Goal: Information Seeking & Learning: Learn about a topic

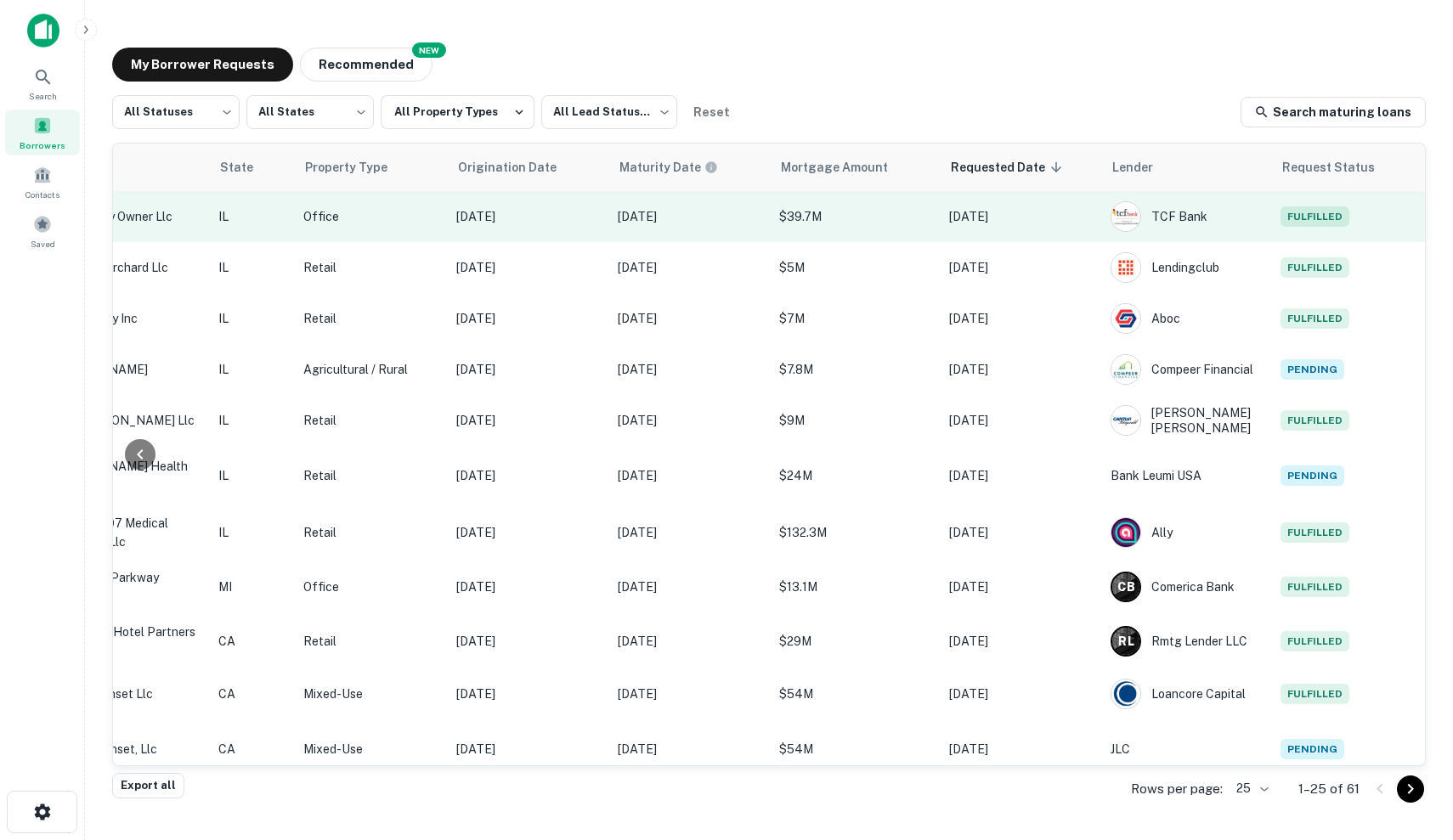
click at [888, 229] on td "$39.7M" at bounding box center [855, 216] width 170 height 51
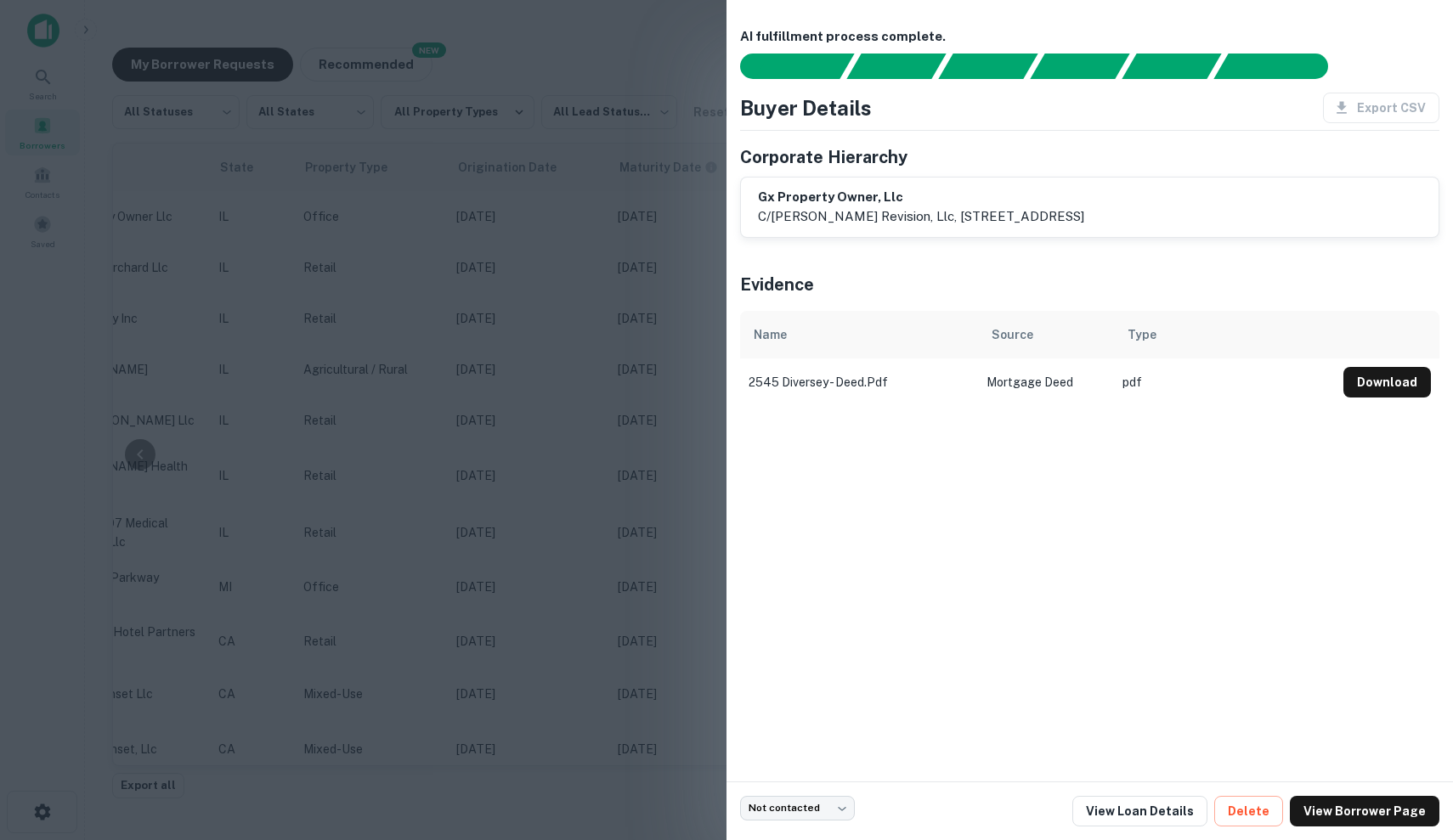
click at [599, 293] on div at bounding box center [726, 420] width 1453 height 840
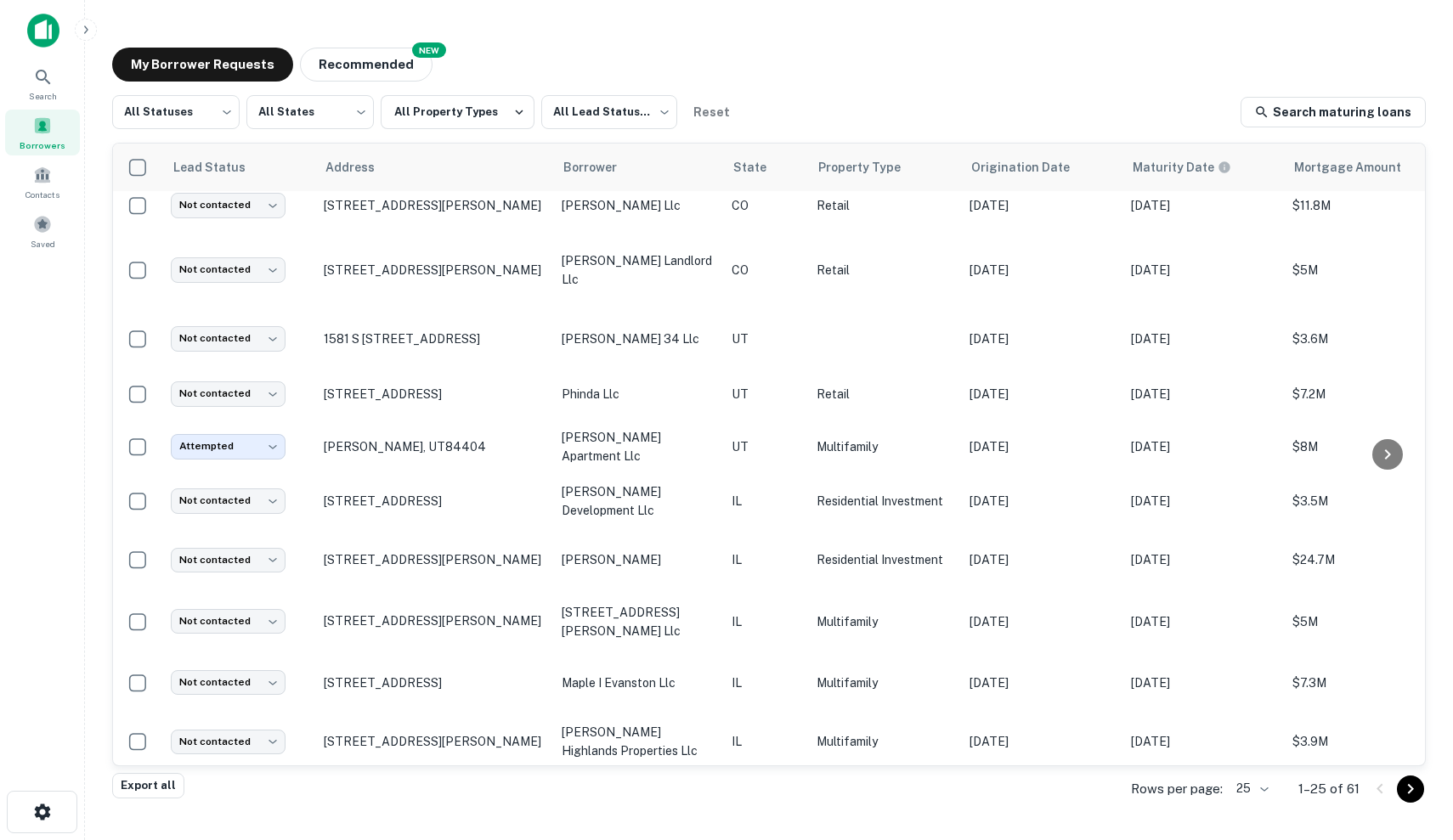
scroll to position [809, 0]
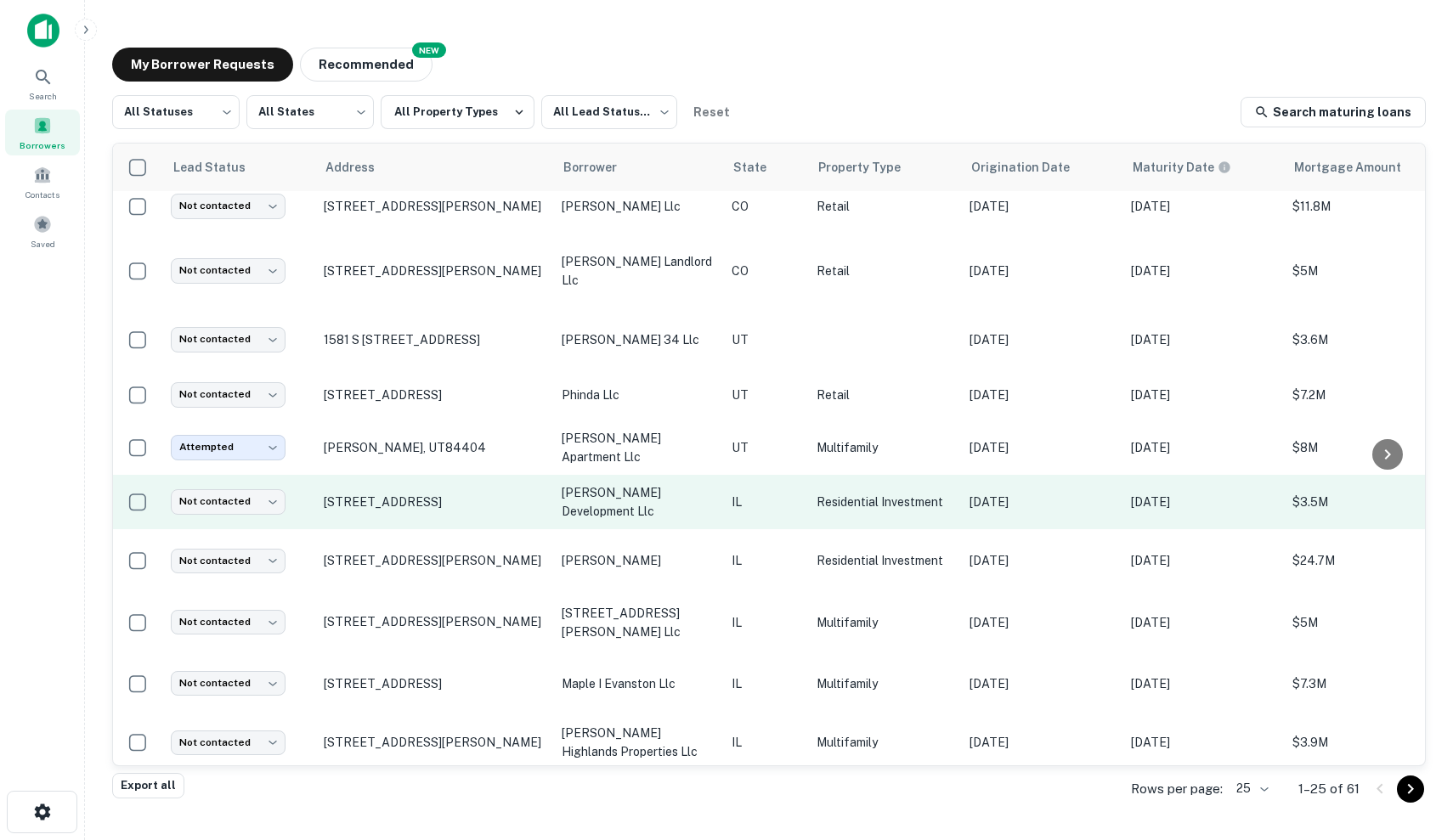
click at [761, 504] on p "IL" at bounding box center [765, 501] width 68 height 18
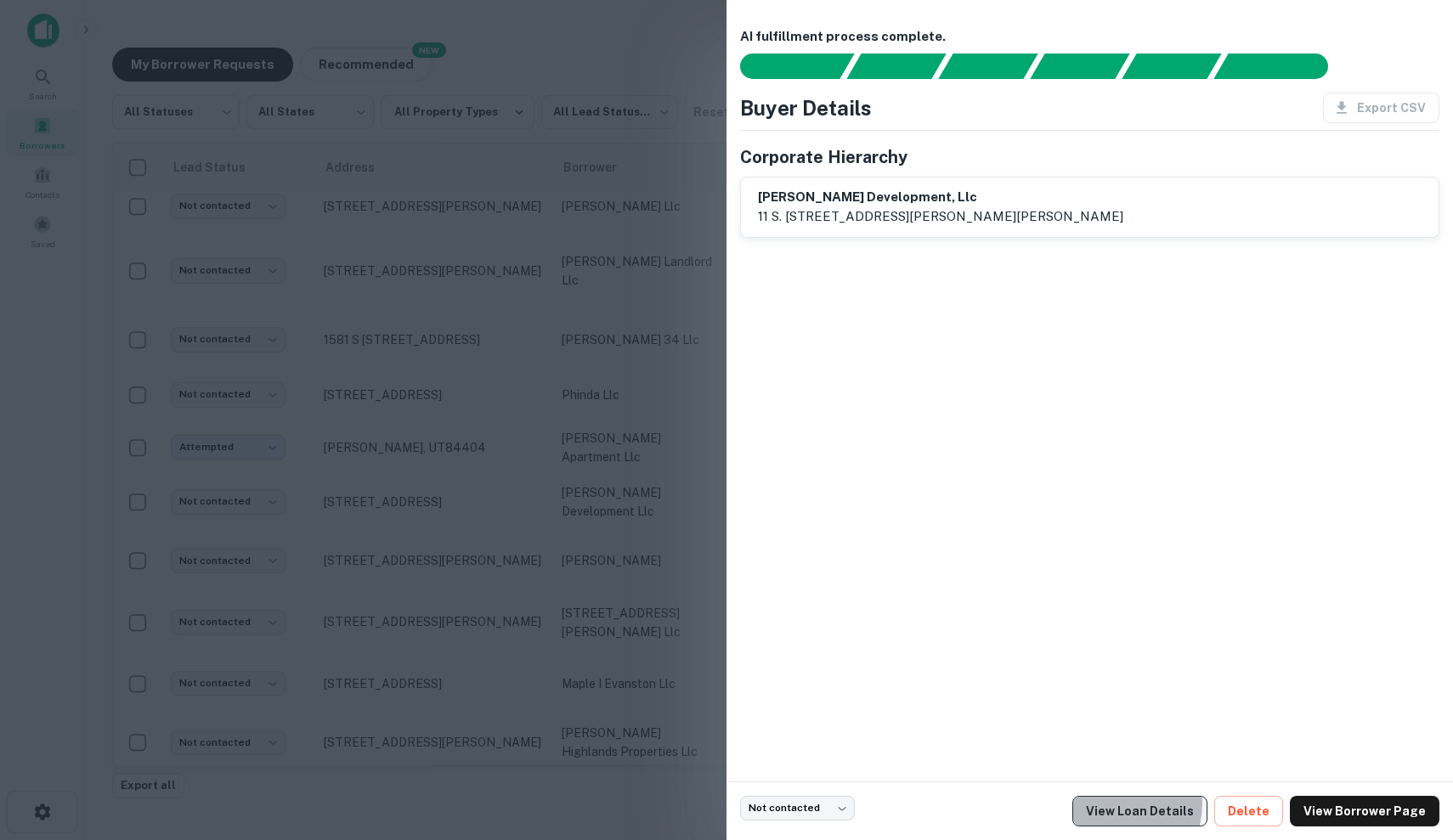
click at [1127, 803] on link "View Loan Details" at bounding box center [1139, 811] width 135 height 31
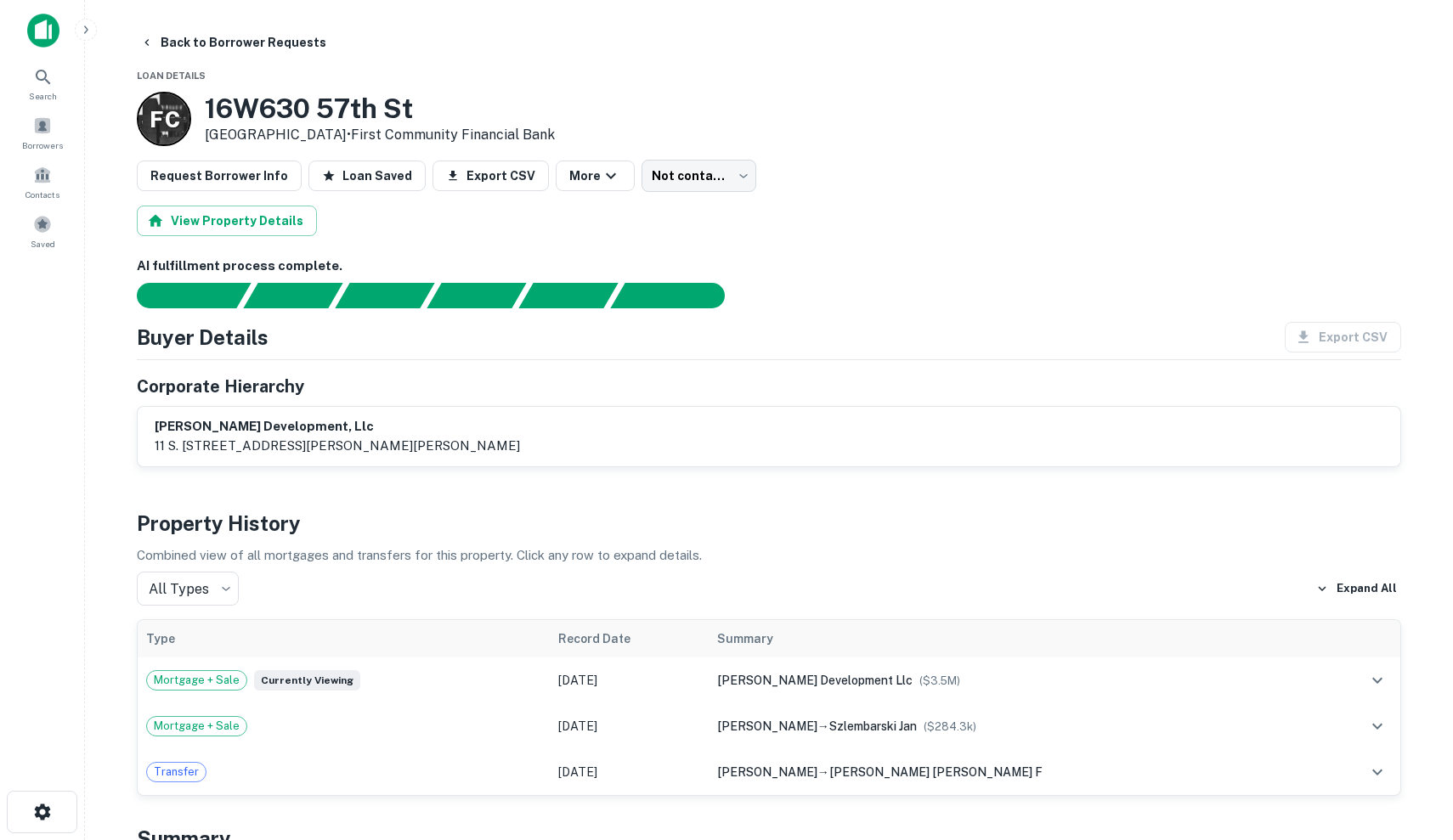
scroll to position [58, 0]
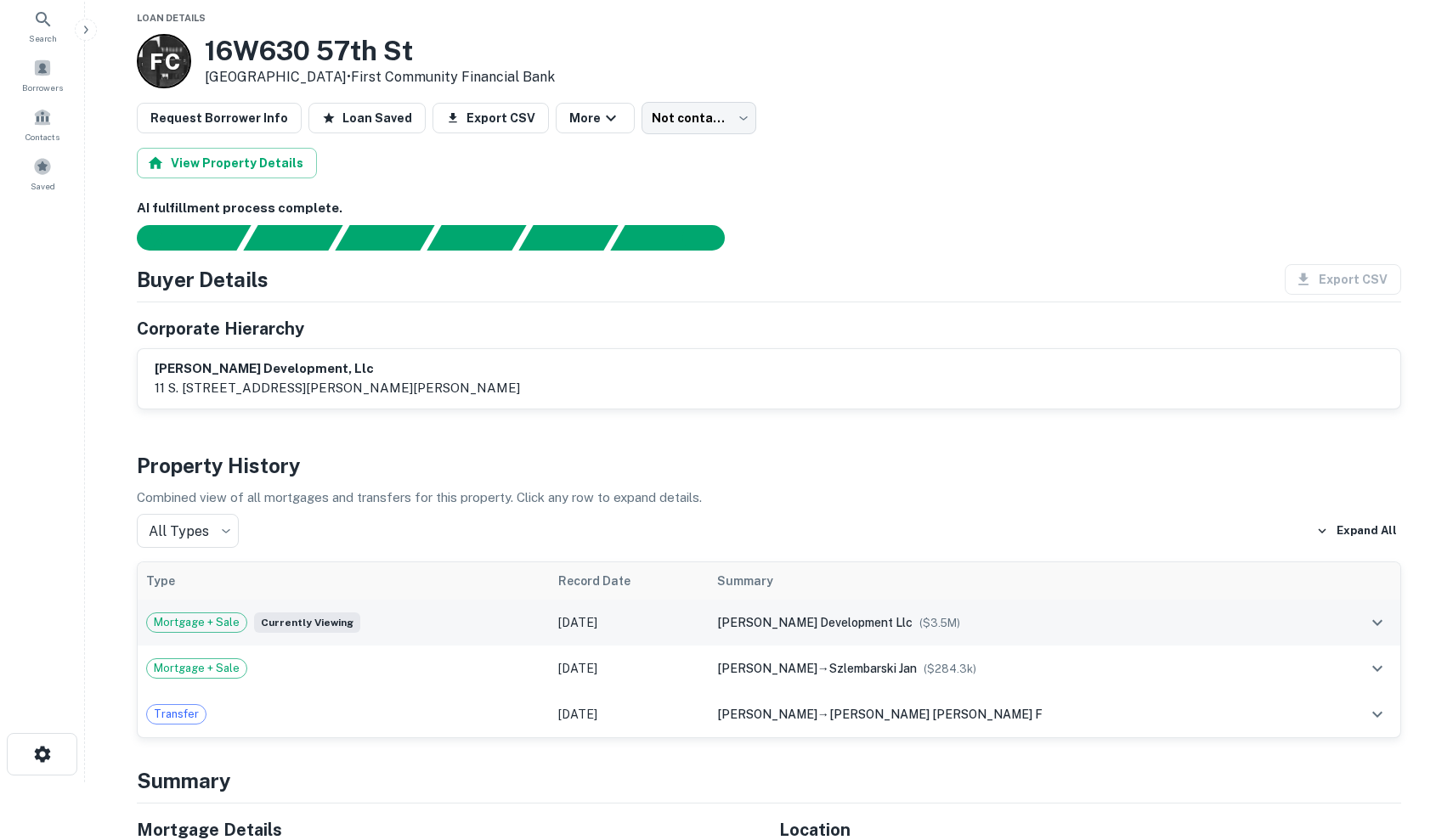
click at [1025, 614] on div "mcnaughton development llc ($ 3.5M )" at bounding box center [1013, 623] width 593 height 18
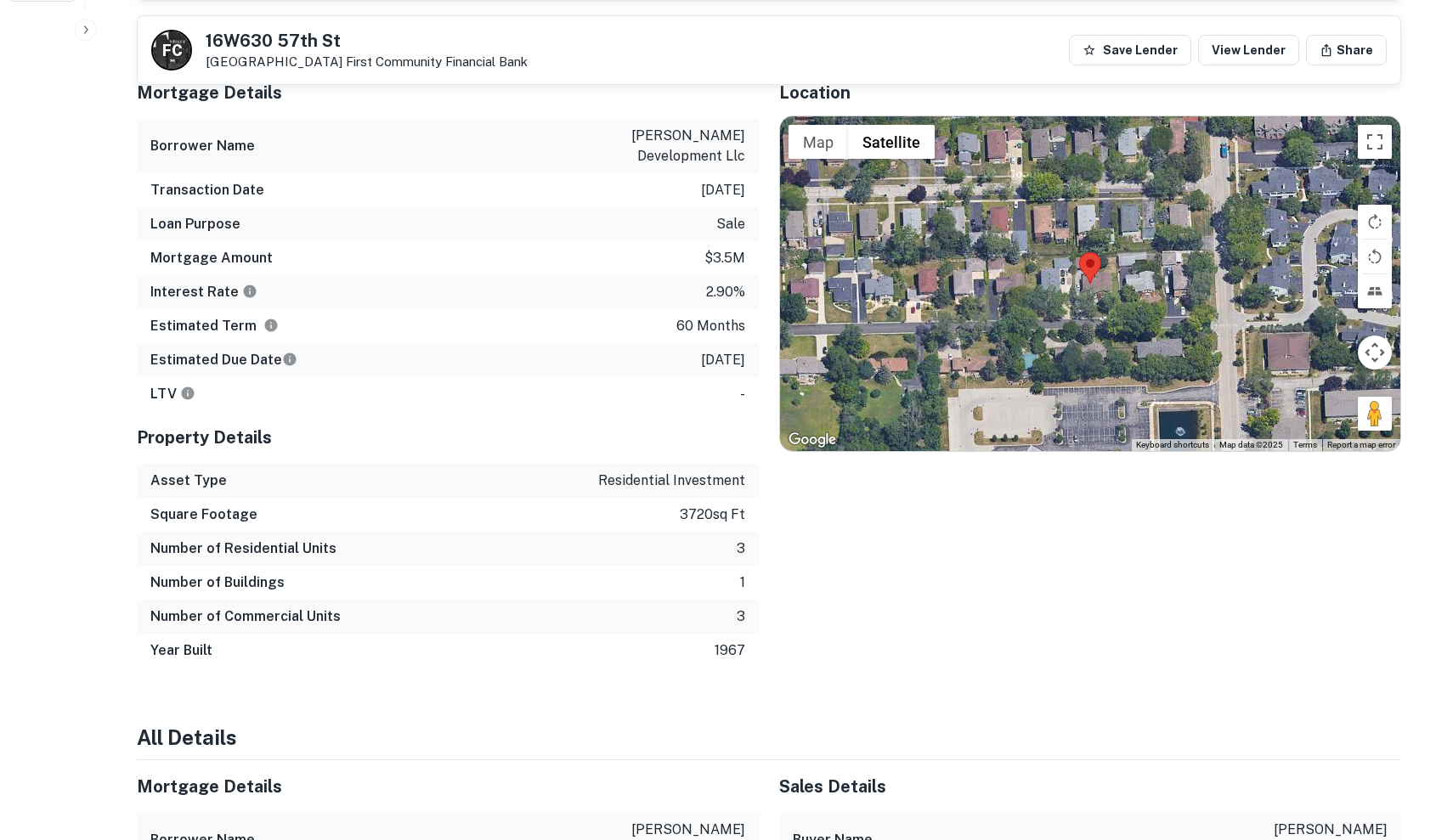
scroll to position [820, 0]
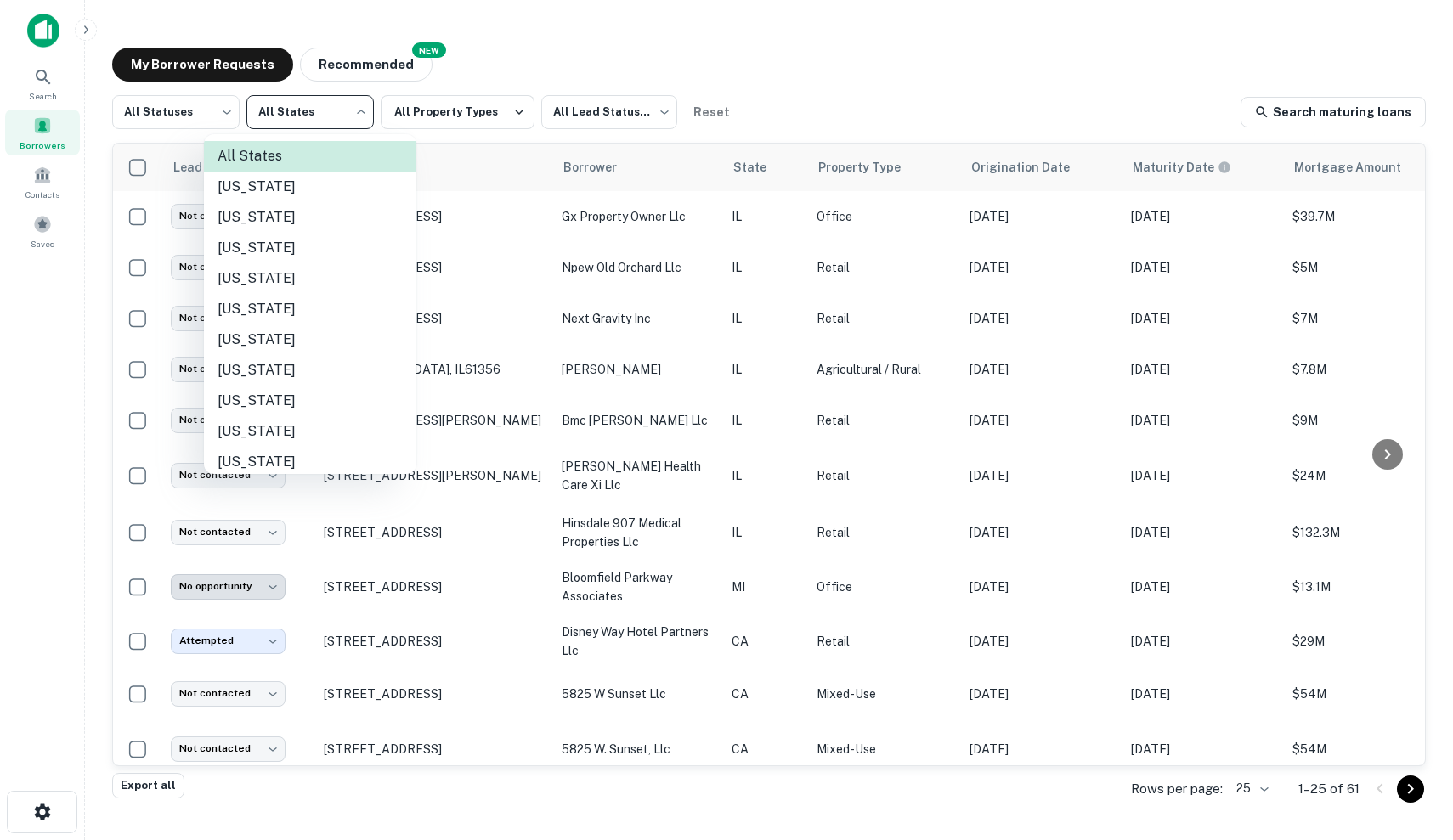
click at [364, 102] on body "Search Borrowers Contacts Saved My Borrower Requests NEW Recommended All Status…" at bounding box center [726, 420] width 1453 height 840
click at [170, 126] on div at bounding box center [726, 420] width 1453 height 840
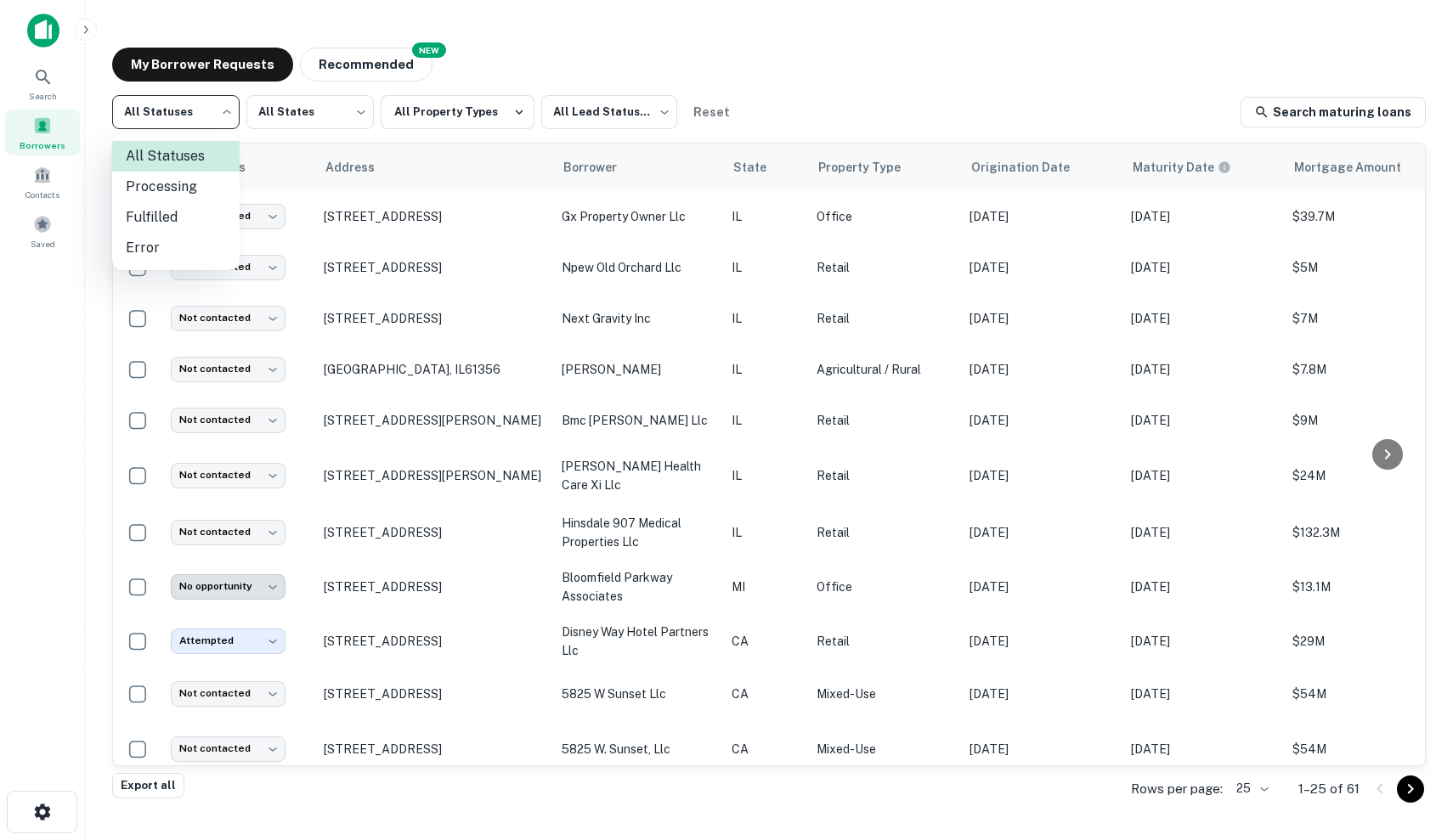
click at [178, 118] on body "Search Borrowers Contacts Saved My Borrower Requests NEW Recommended All Status…" at bounding box center [726, 420] width 1453 height 840
click at [188, 242] on li "Error" at bounding box center [176, 248] width 127 height 31
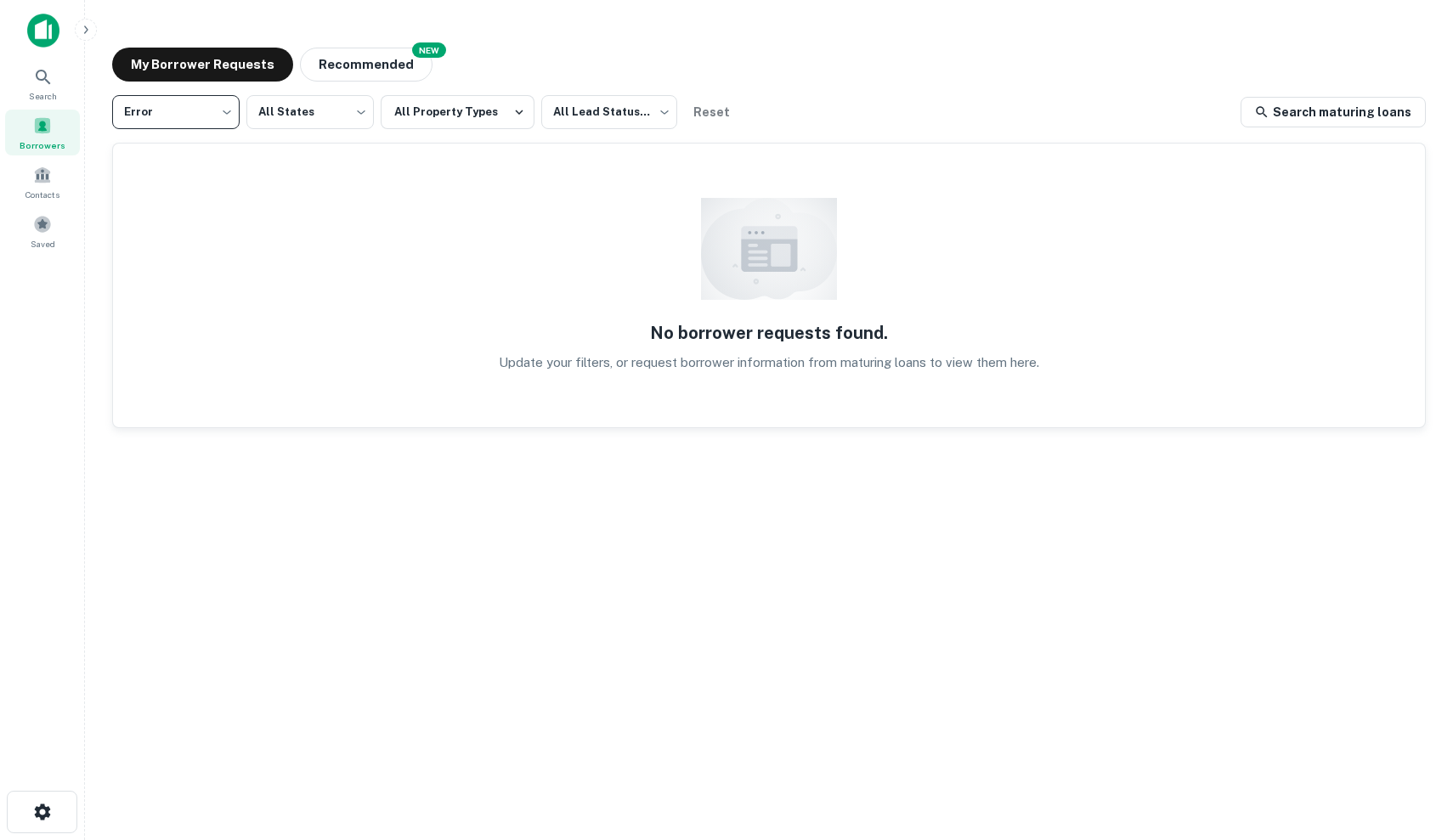
click at [213, 140] on div "Error ***** ​ All States *** ​ All Property Types All Lead Statuses *** ​ Reset…" at bounding box center [769, 434] width 1313 height 678
click at [204, 102] on body "Search Borrowers Contacts Saved My Borrower Requests NEW Recommended Error ****…" at bounding box center [726, 420] width 1453 height 840
click at [205, 152] on li "All Statuses" at bounding box center [176, 157] width 127 height 31
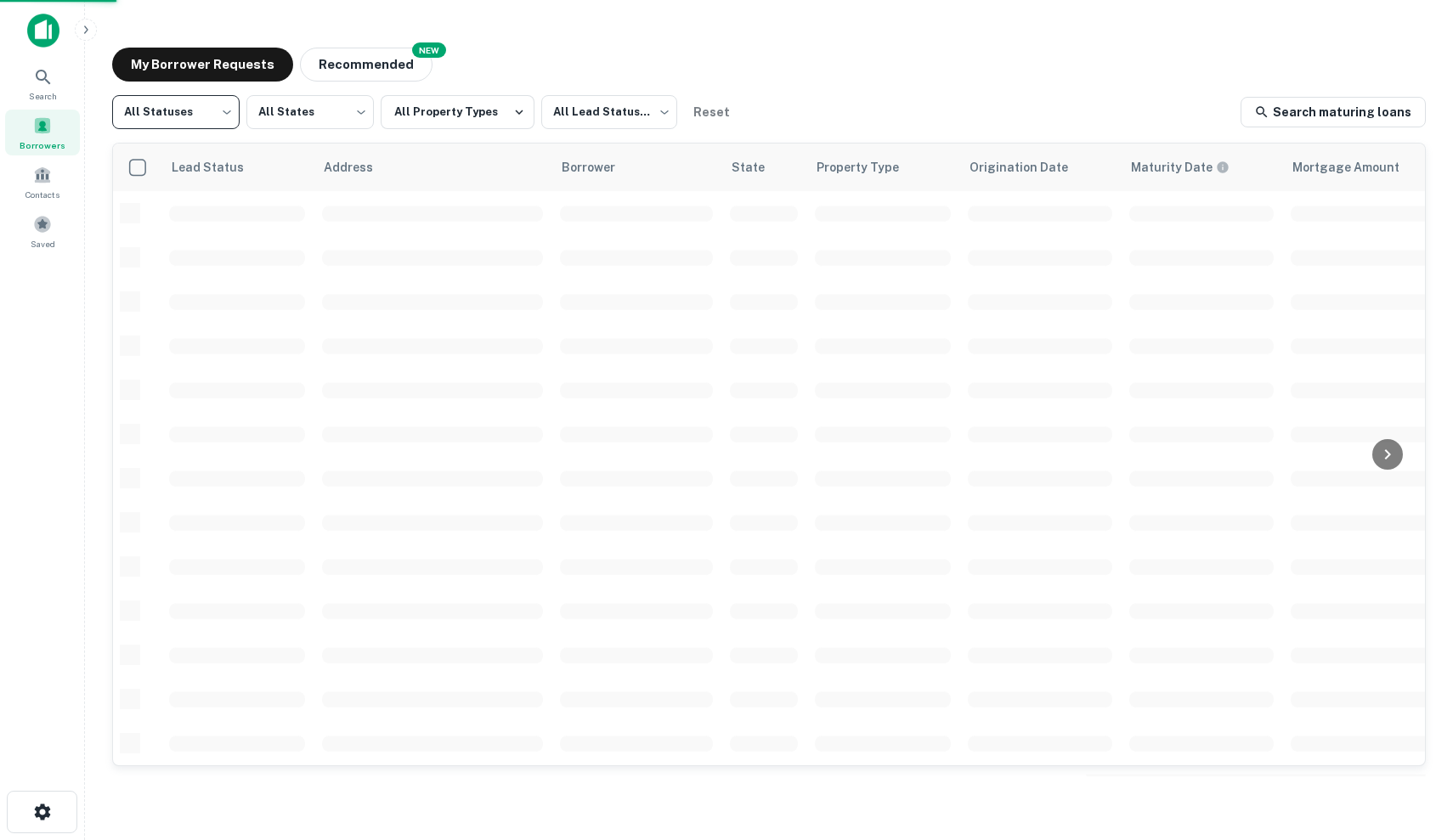
type input "***"
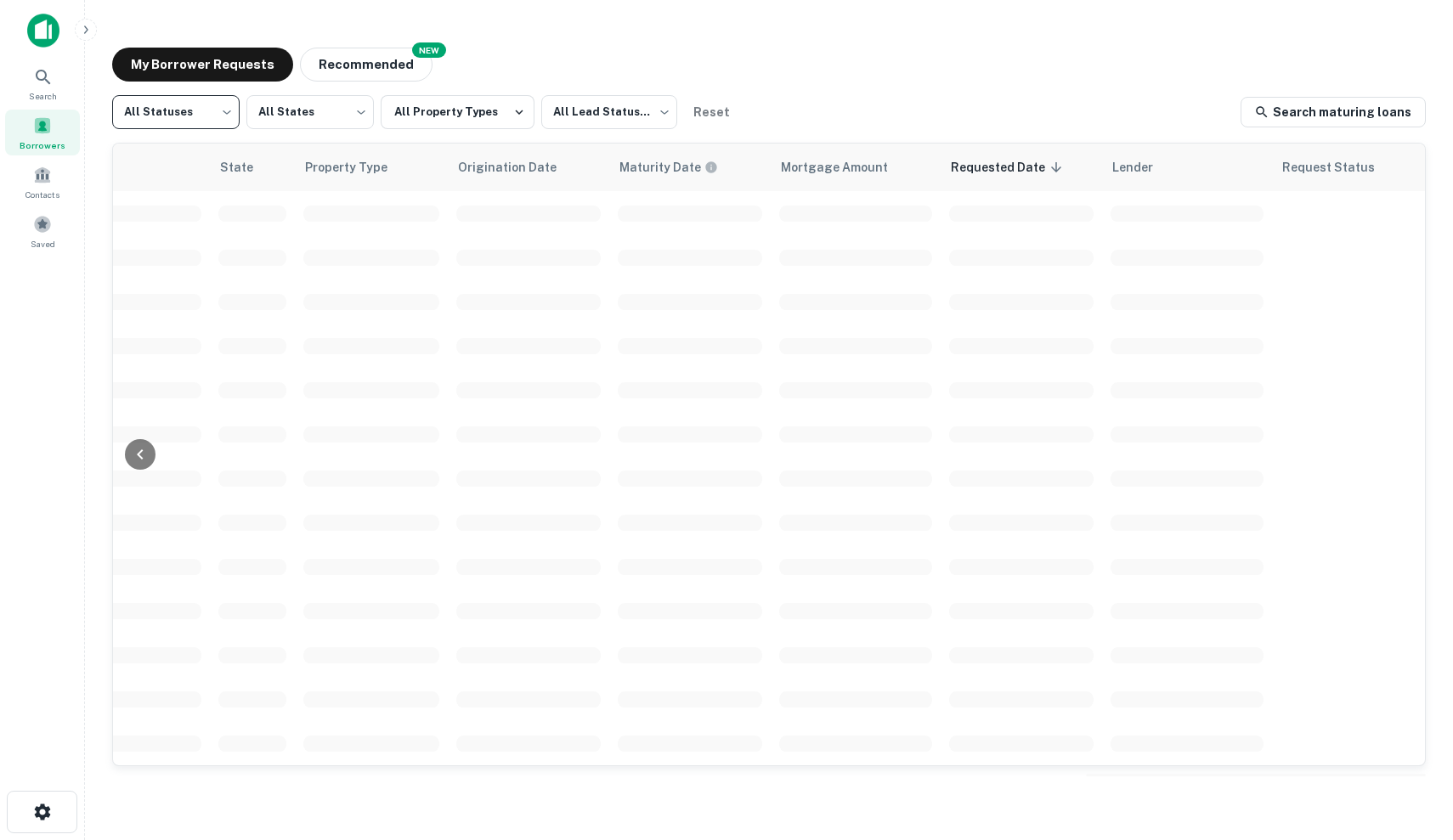
scroll to position [0, 512]
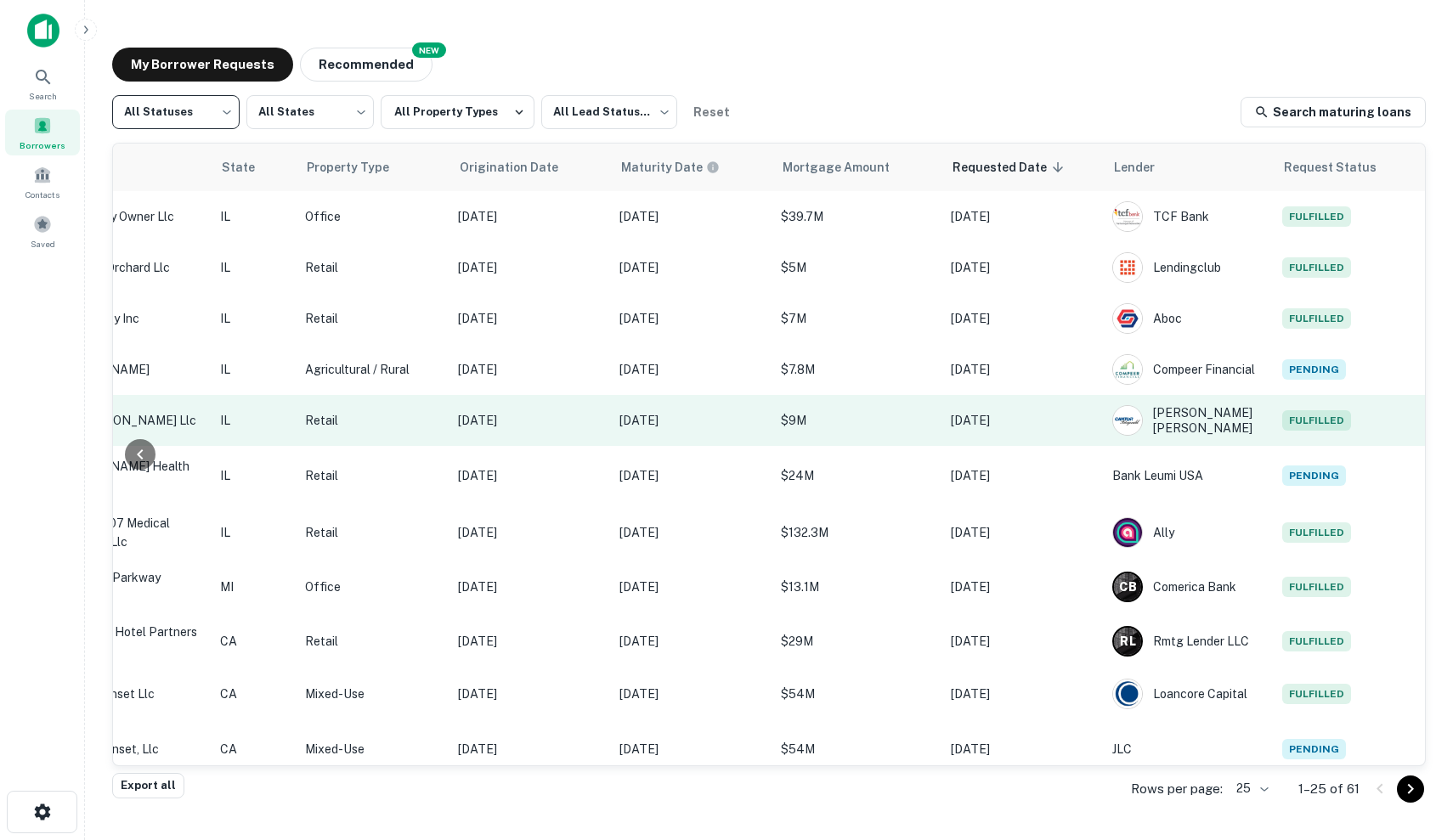
click at [750, 427] on p "Sep 05, 2025" at bounding box center [692, 420] width 144 height 18
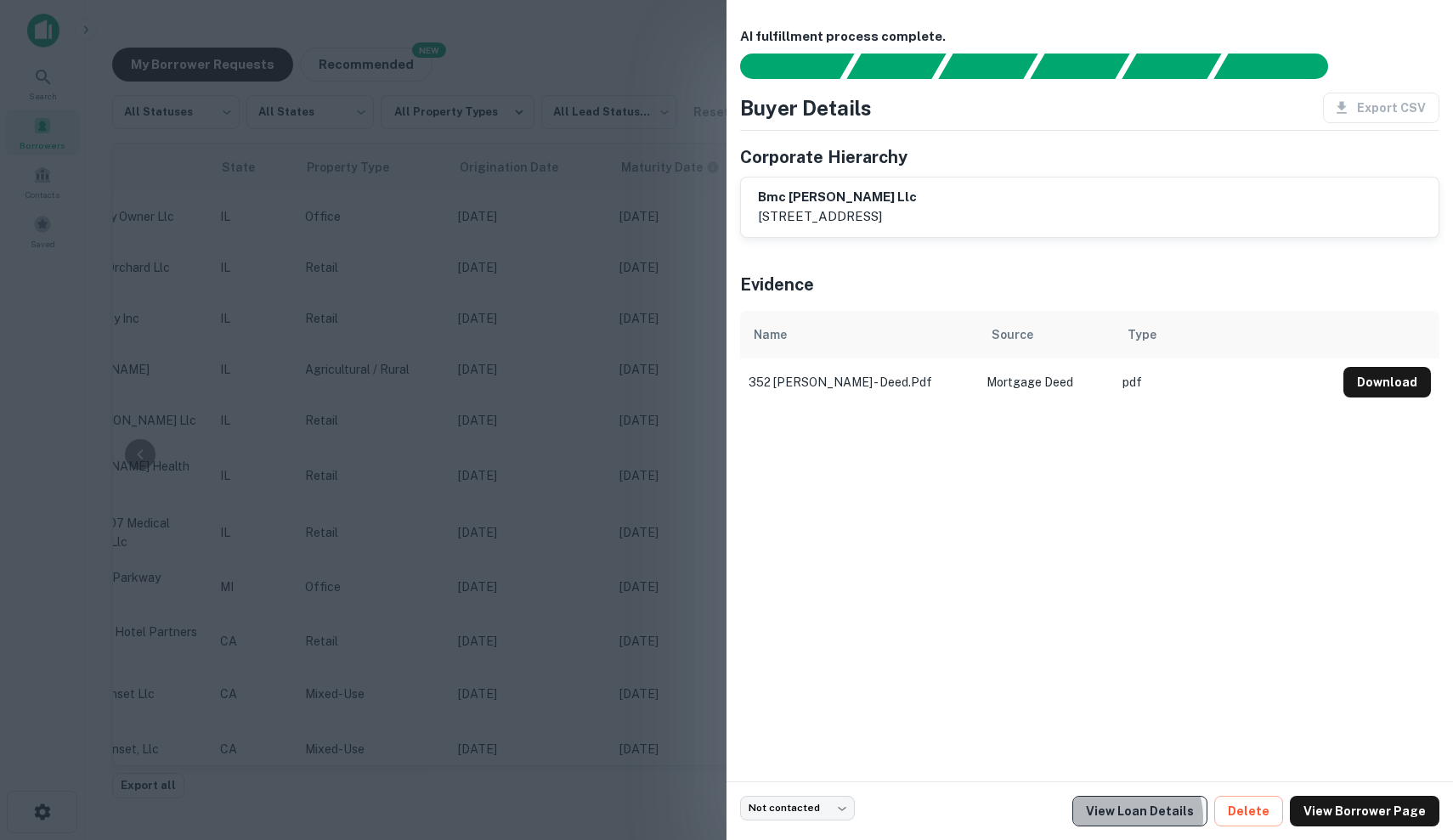
click at [1151, 817] on link "View Loan Details" at bounding box center [1139, 811] width 135 height 31
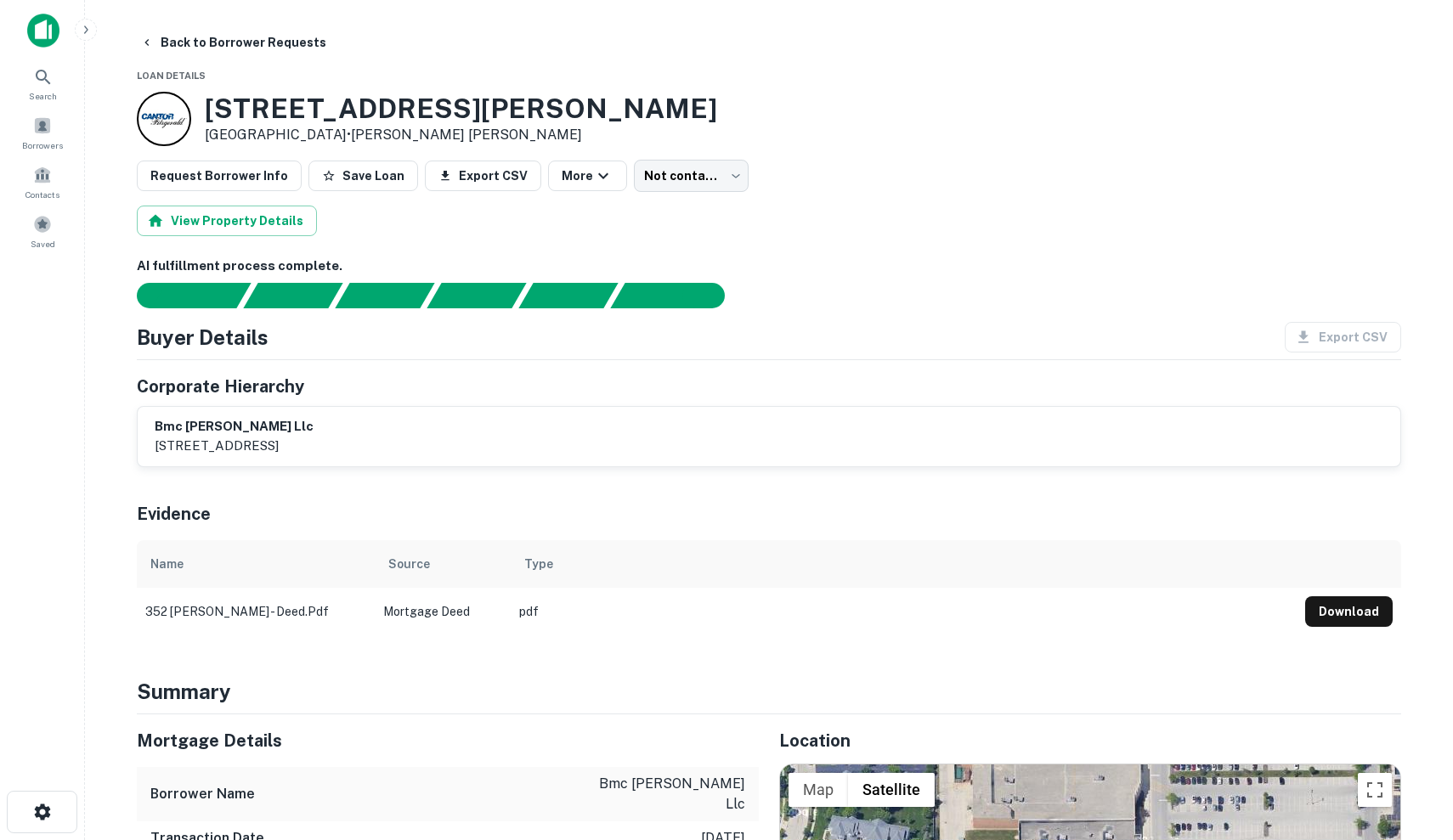
click at [505, 467] on div "AI fulfillment process complete. Buyer Details Export CSV Corporate Hierarchy b…" at bounding box center [769, 446] width 1264 height 379
click at [505, 465] on div "bmc marc randall llc 8430 w. bryn mawr avenue, suite 850, chicago, il, 60631" at bounding box center [769, 437] width 1262 height 60
click at [505, 449] on div "bmc marc randall llc 8430 w. bryn mawr avenue, suite 850, chicago, il, 60631" at bounding box center [769, 437] width 1229 height 39
click at [243, 183] on button "Request Borrower Info" at bounding box center [218, 176] width 165 height 31
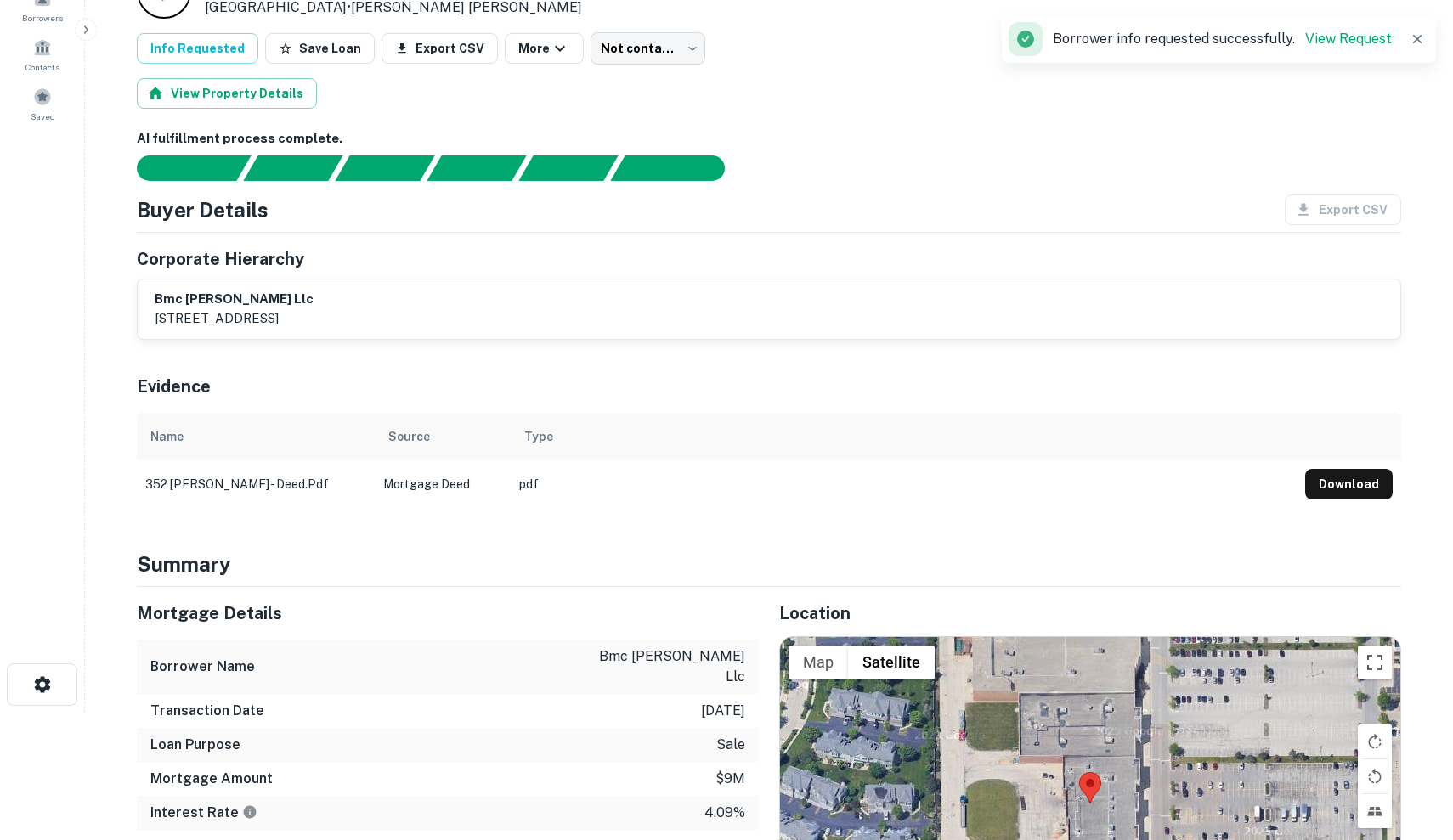
scroll to position [131, 0]
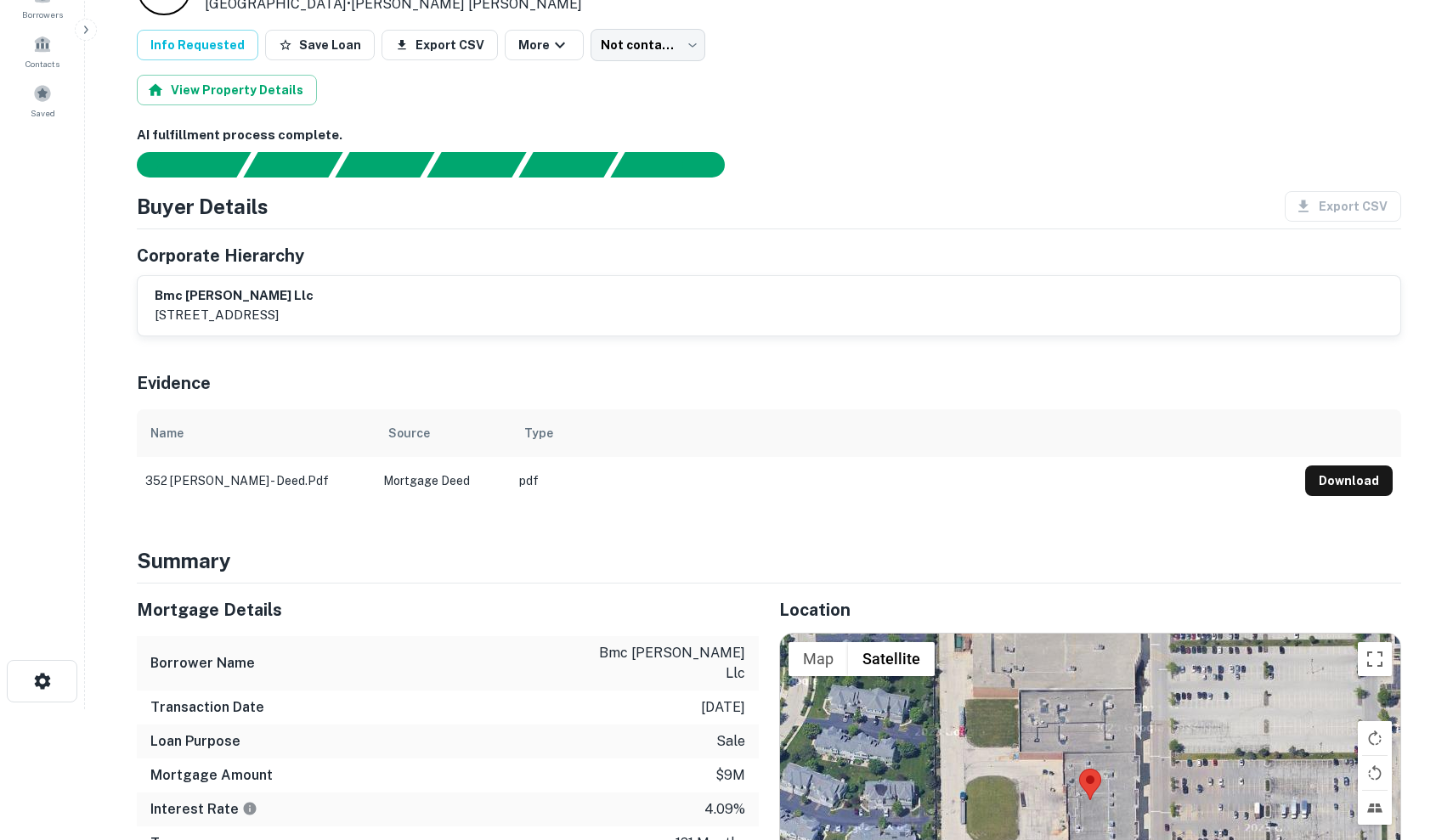
click at [959, 291] on div "bmc marc randall llc 8430 w. bryn mawr avenue, suite 850, chicago, il, 60631" at bounding box center [769, 306] width 1229 height 39
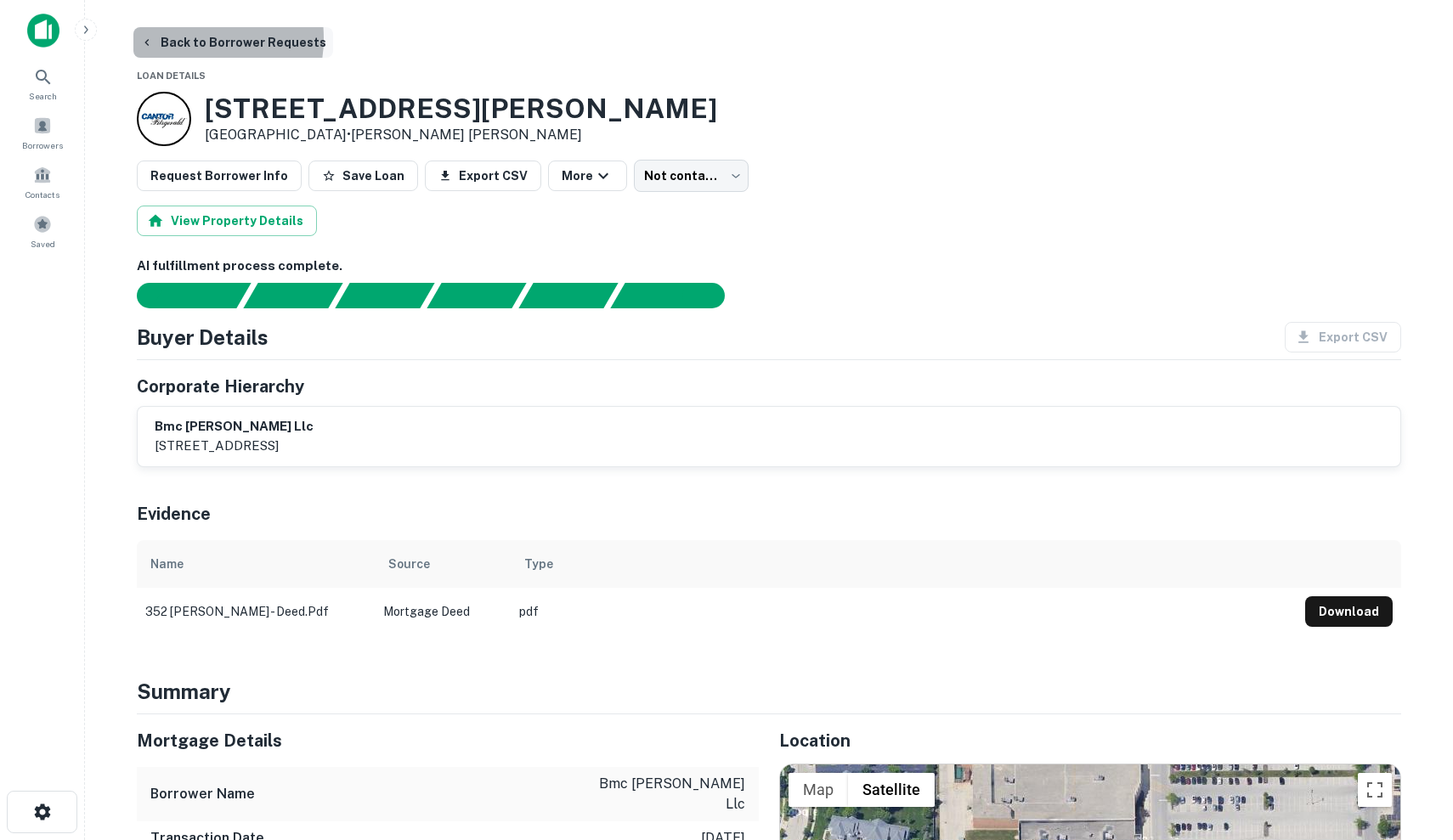
click at [187, 38] on button "Back to Borrower Requests" at bounding box center [233, 42] width 199 height 31
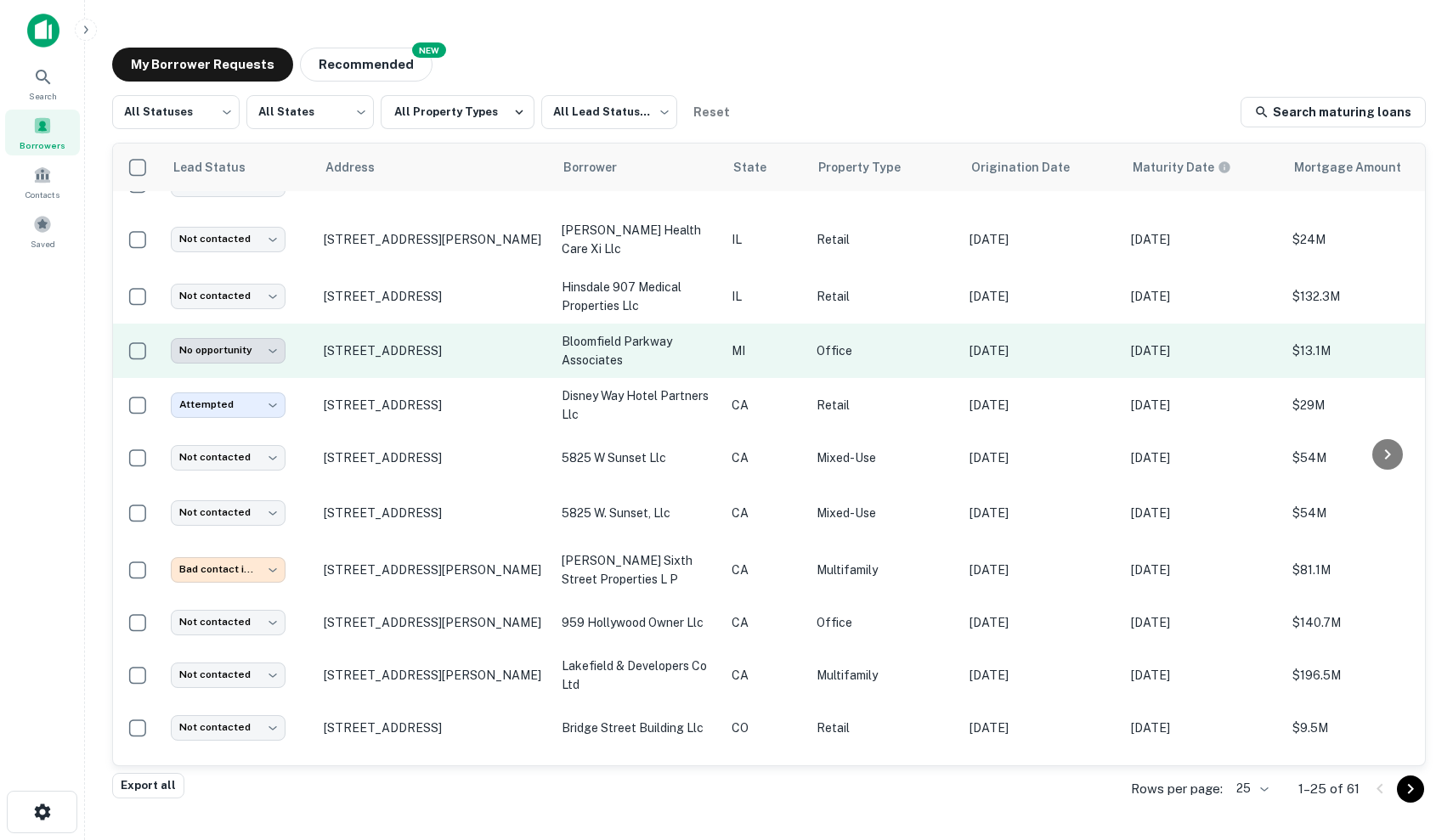
scroll to position [290, 0]
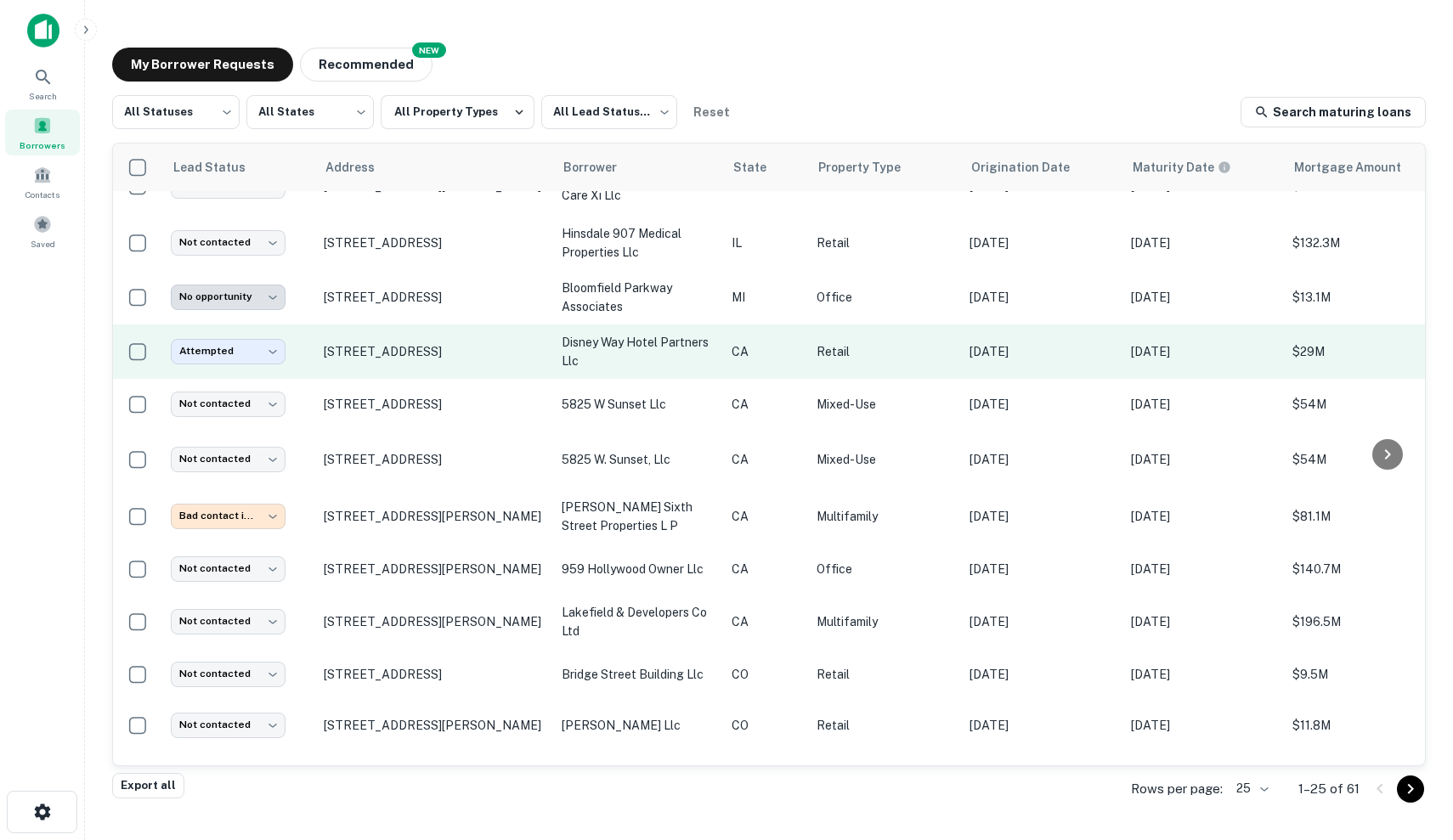
click at [654, 362] on p "disney way hotel partners llc" at bounding box center [638, 351] width 153 height 38
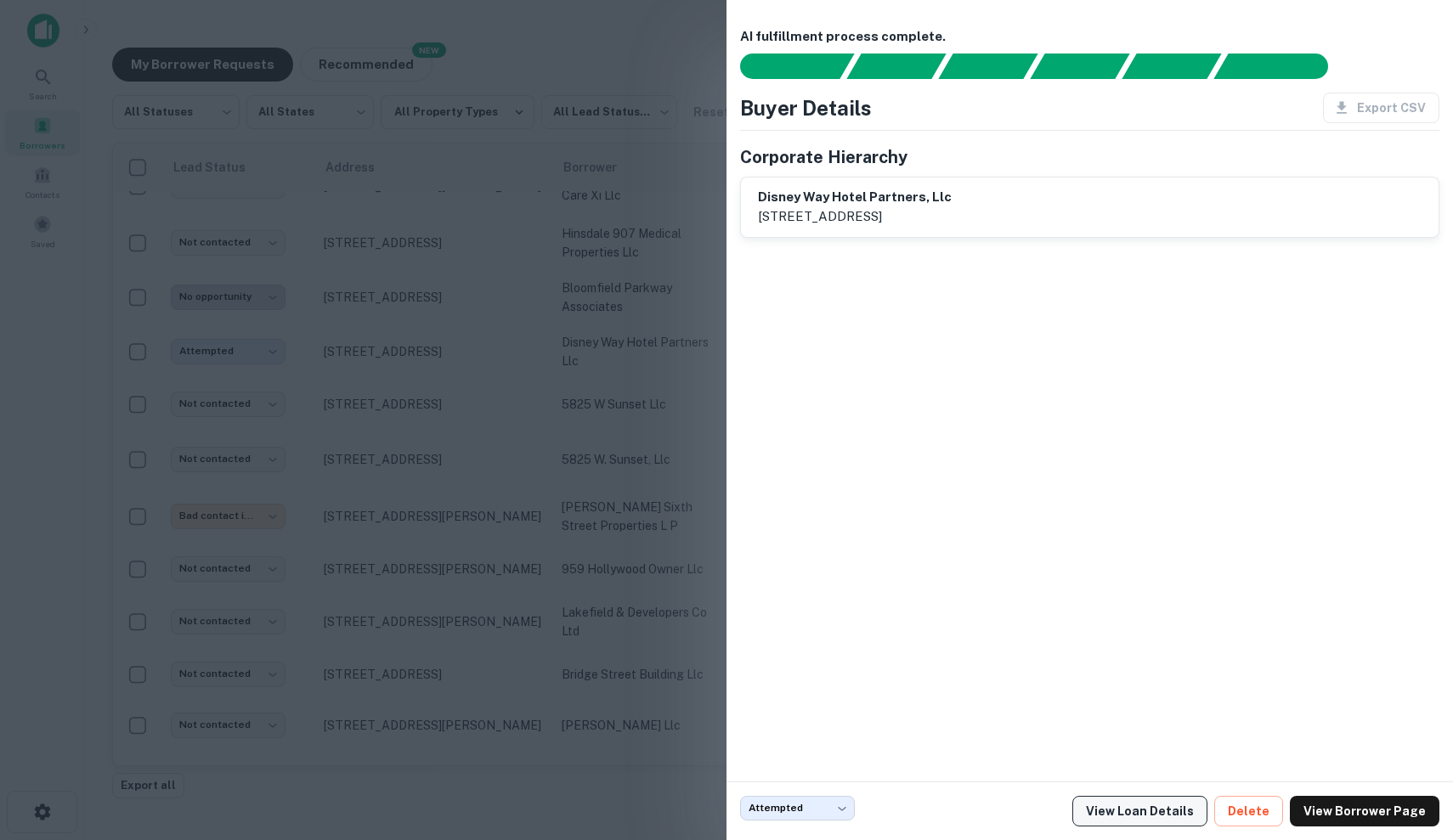
click at [1134, 808] on link "View Loan Details" at bounding box center [1139, 811] width 135 height 31
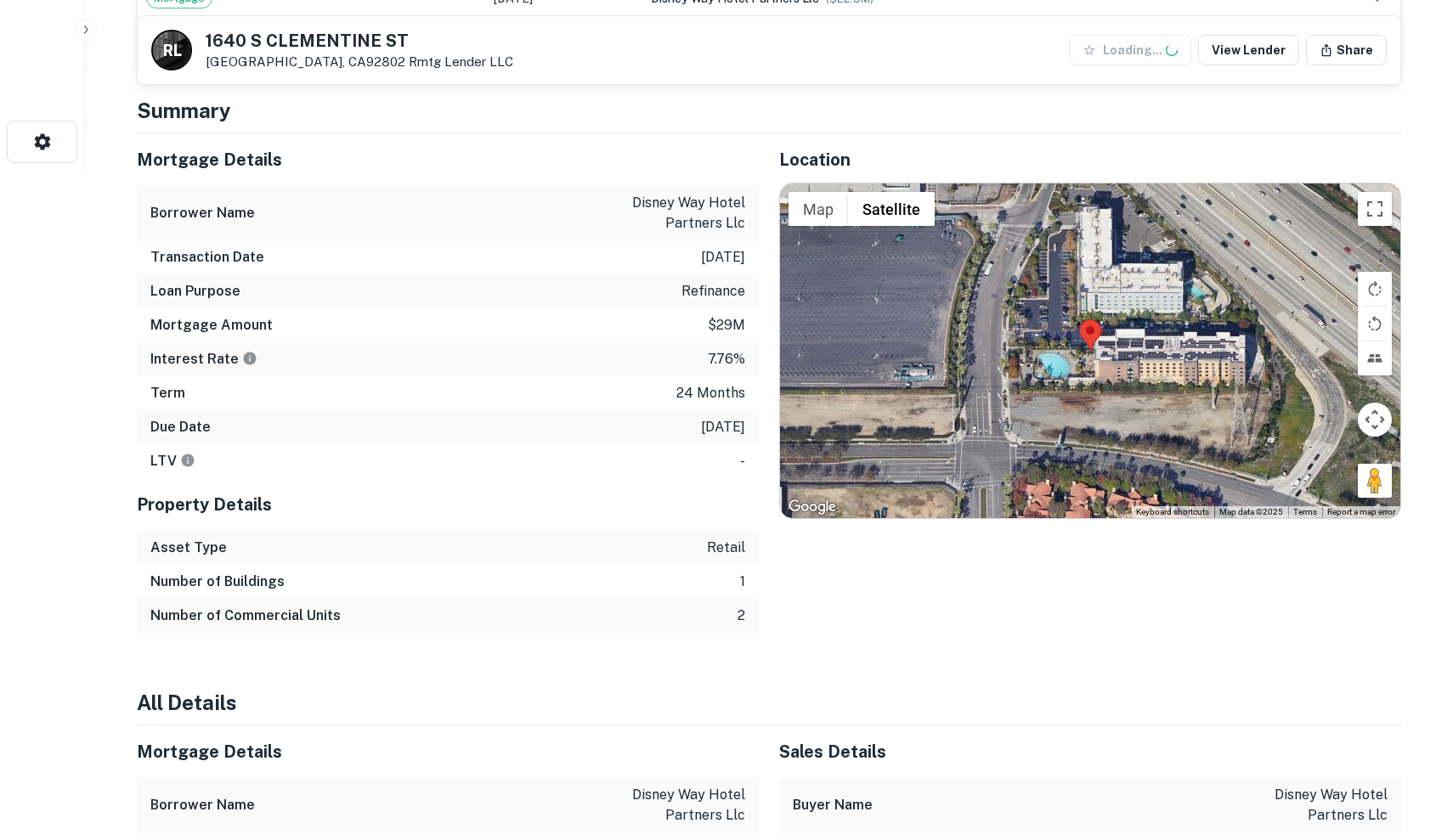
scroll to position [334, 0]
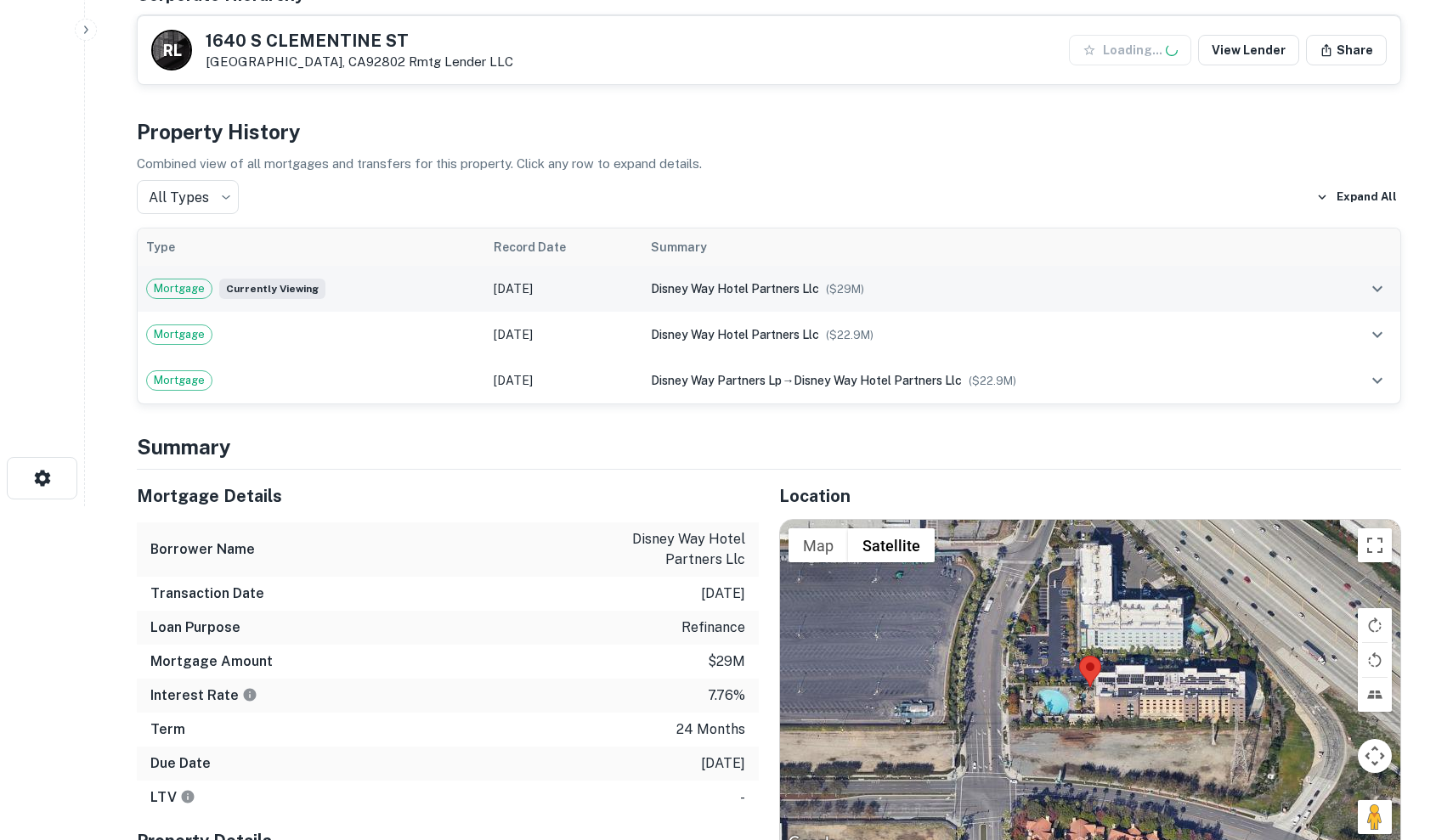
click at [737, 295] on div "disney way hotel partners llc ($ 29M )" at bounding box center [980, 288] width 659 height 18
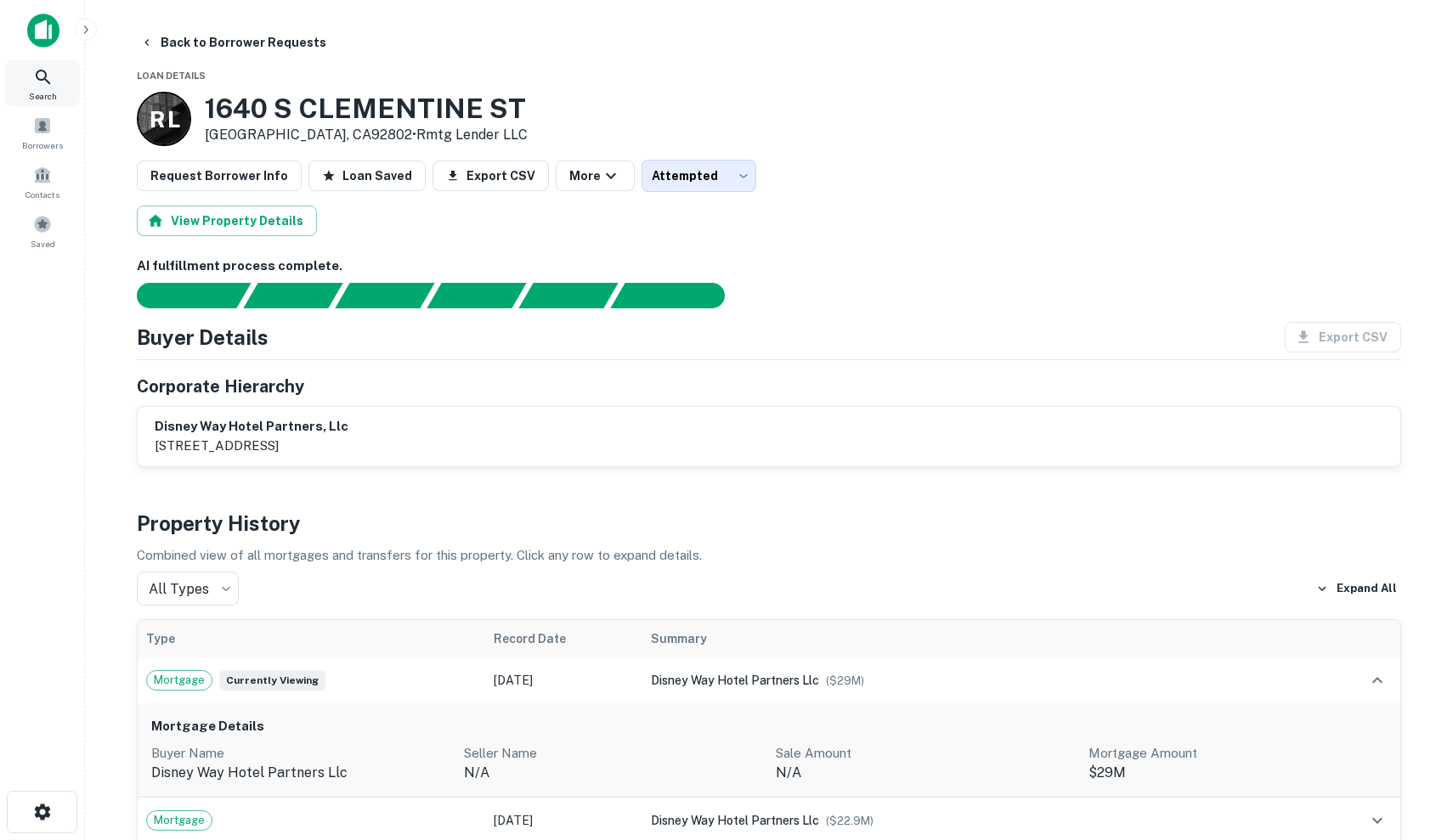
scroll to position [0, 0]
click at [40, 83] on icon at bounding box center [42, 77] width 20 height 20
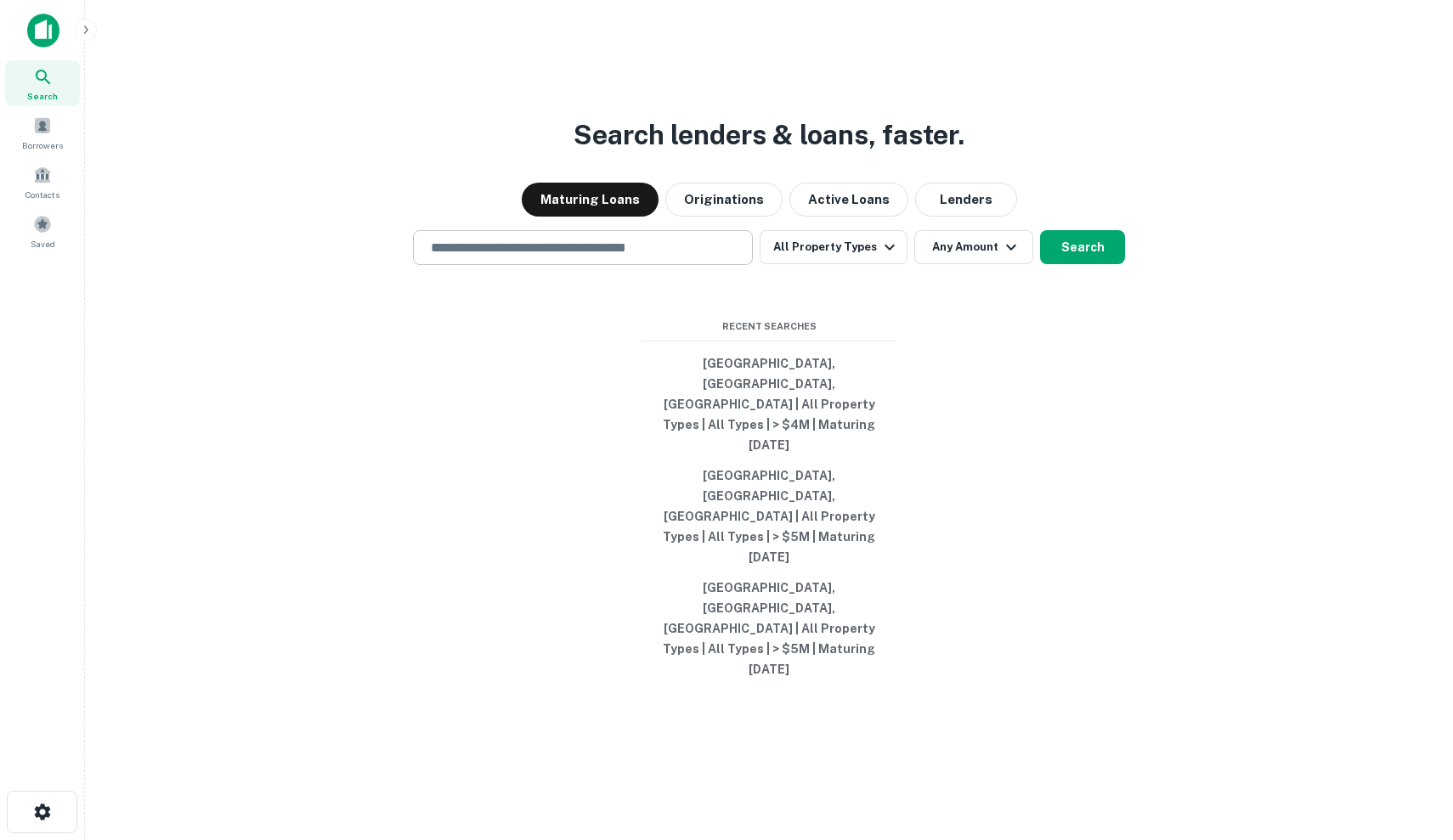
click at [665, 258] on input "text" at bounding box center [582, 247] width 324 height 19
click at [55, 138] on div "Borrowers" at bounding box center [42, 133] width 75 height 46
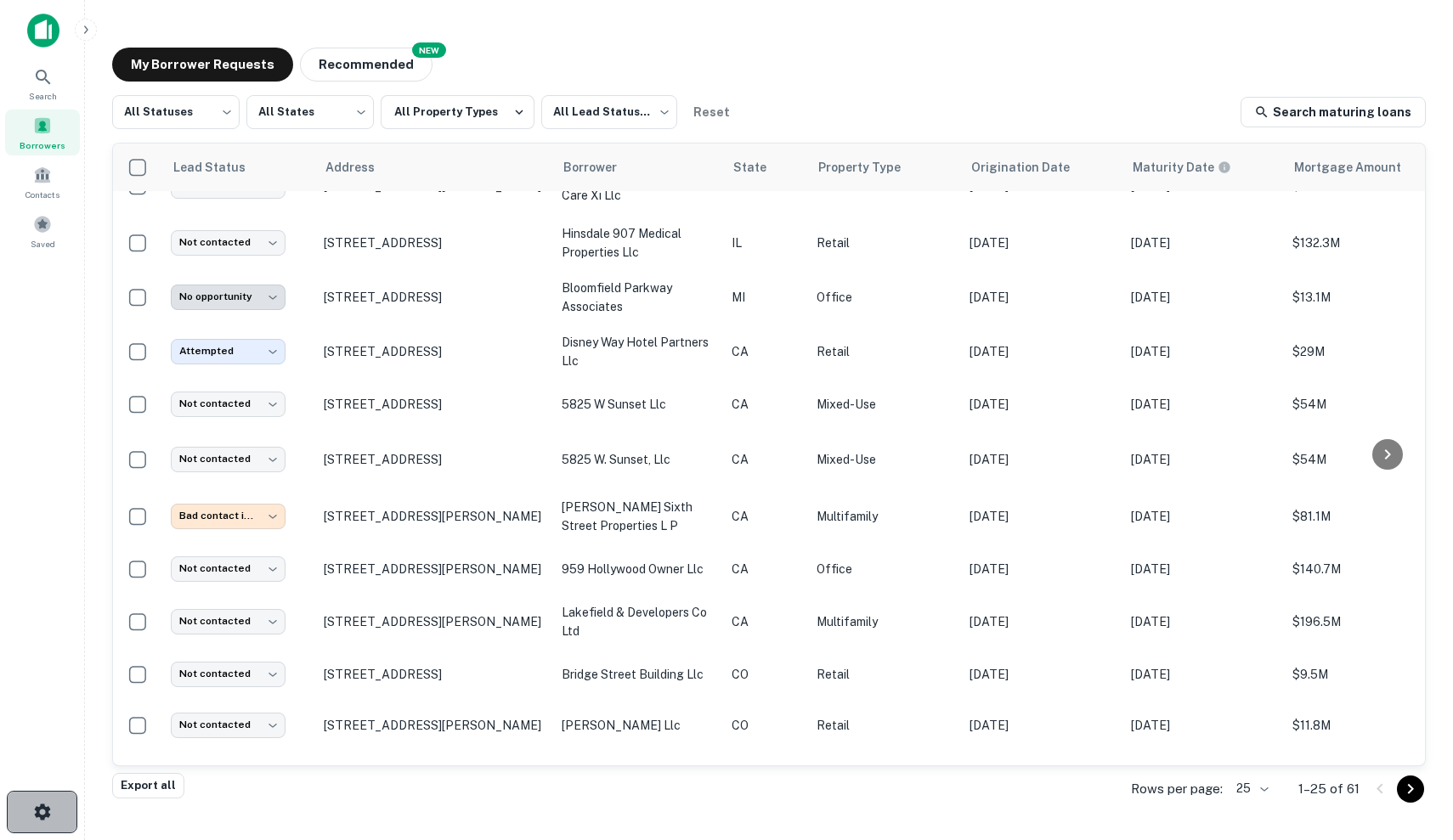
click at [38, 802] on icon "button" at bounding box center [42, 812] width 20 height 20
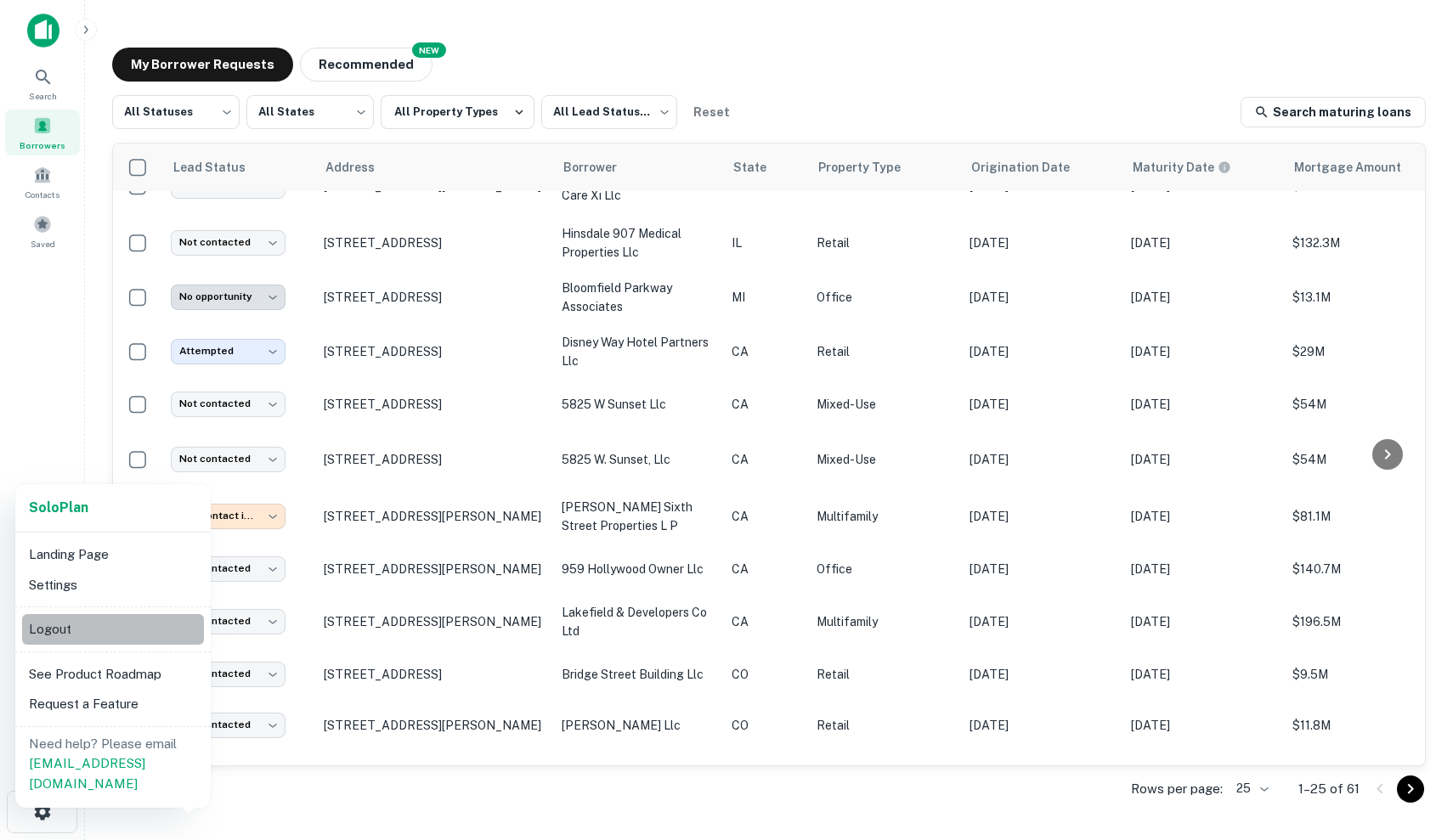
click at [116, 619] on li "Logout" at bounding box center [113, 629] width 182 height 31
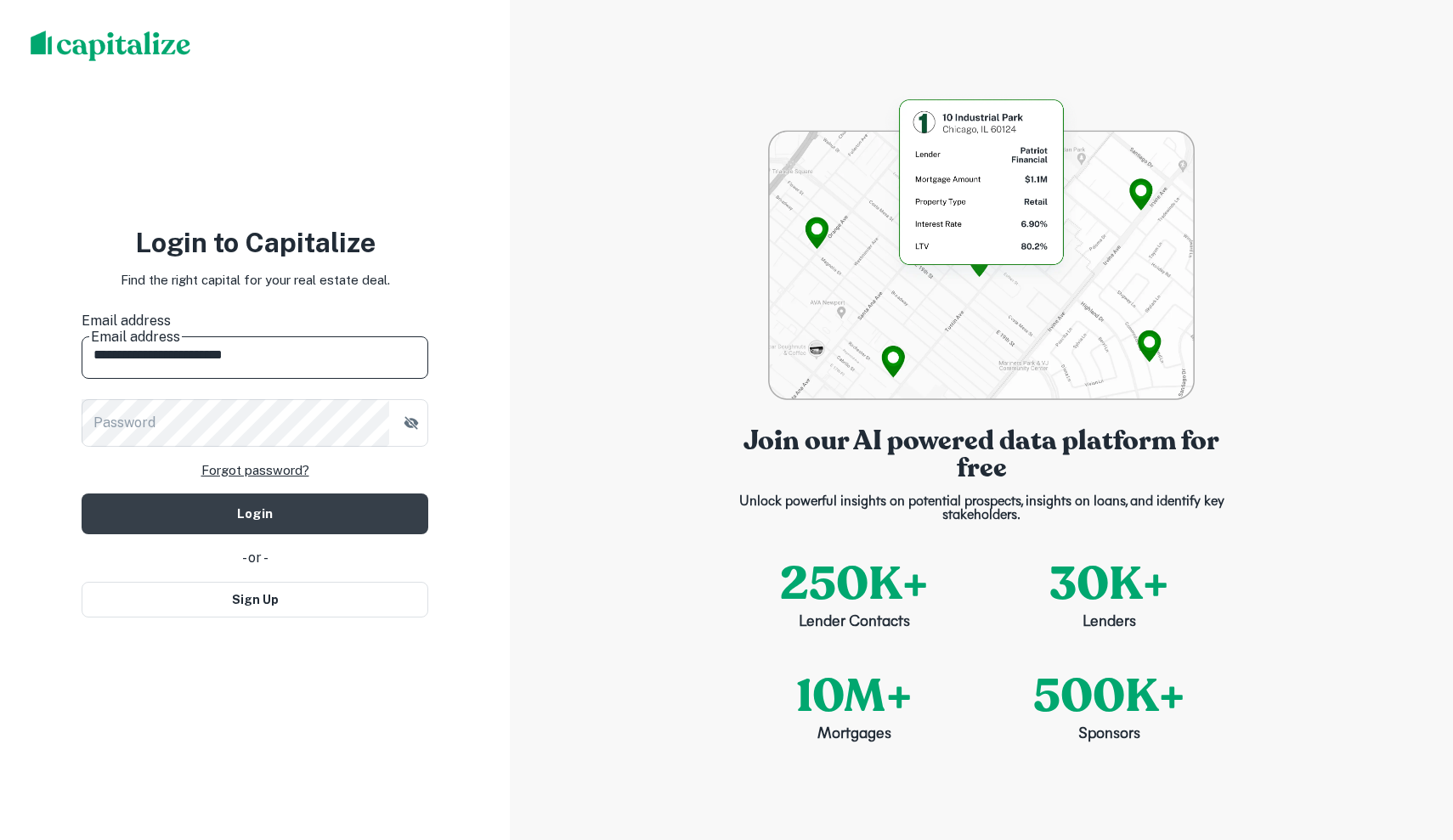
type input "**********"
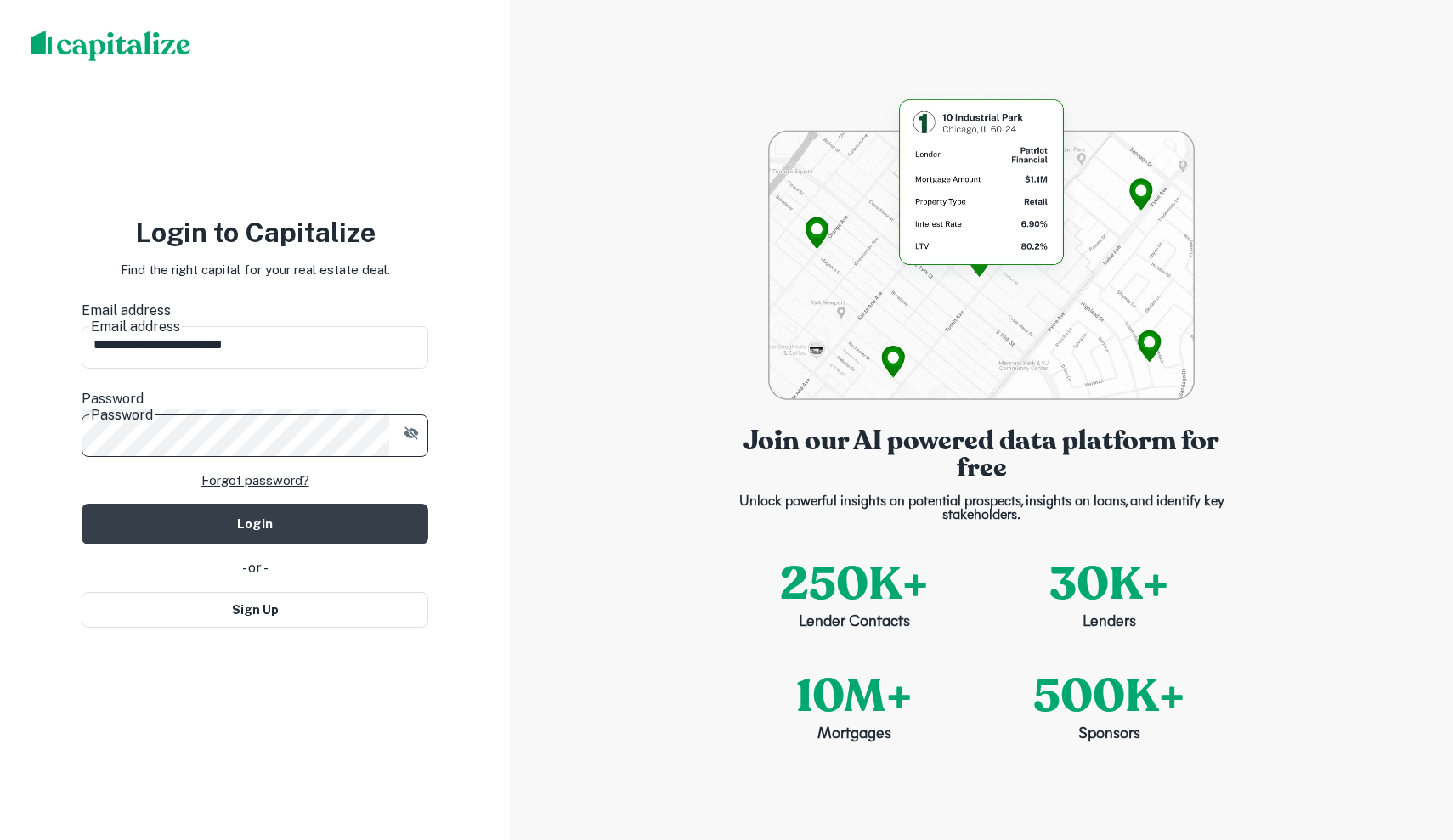
click at [255, 504] on button "Login" at bounding box center [255, 524] width 346 height 40
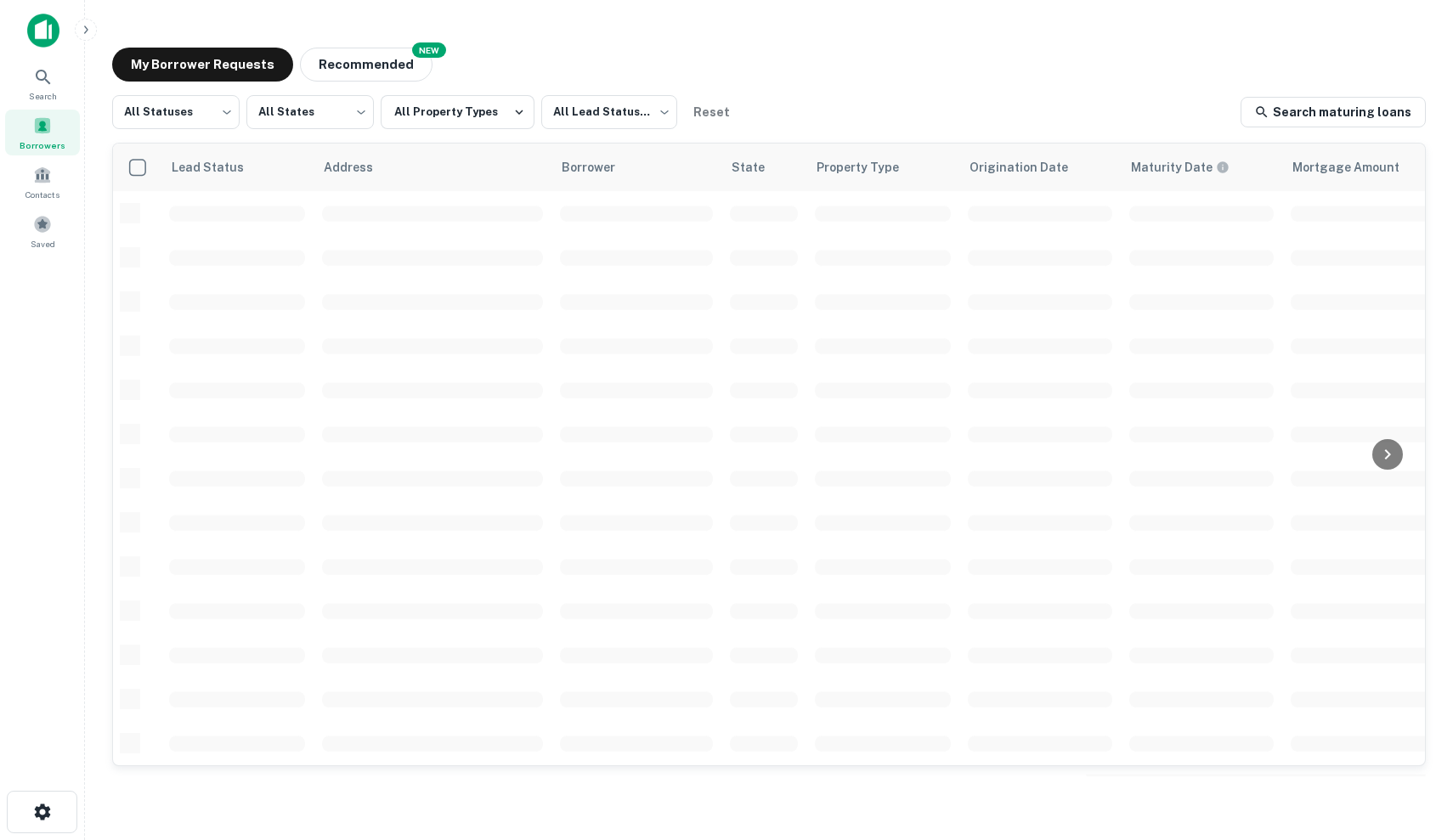
scroll to position [290, 0]
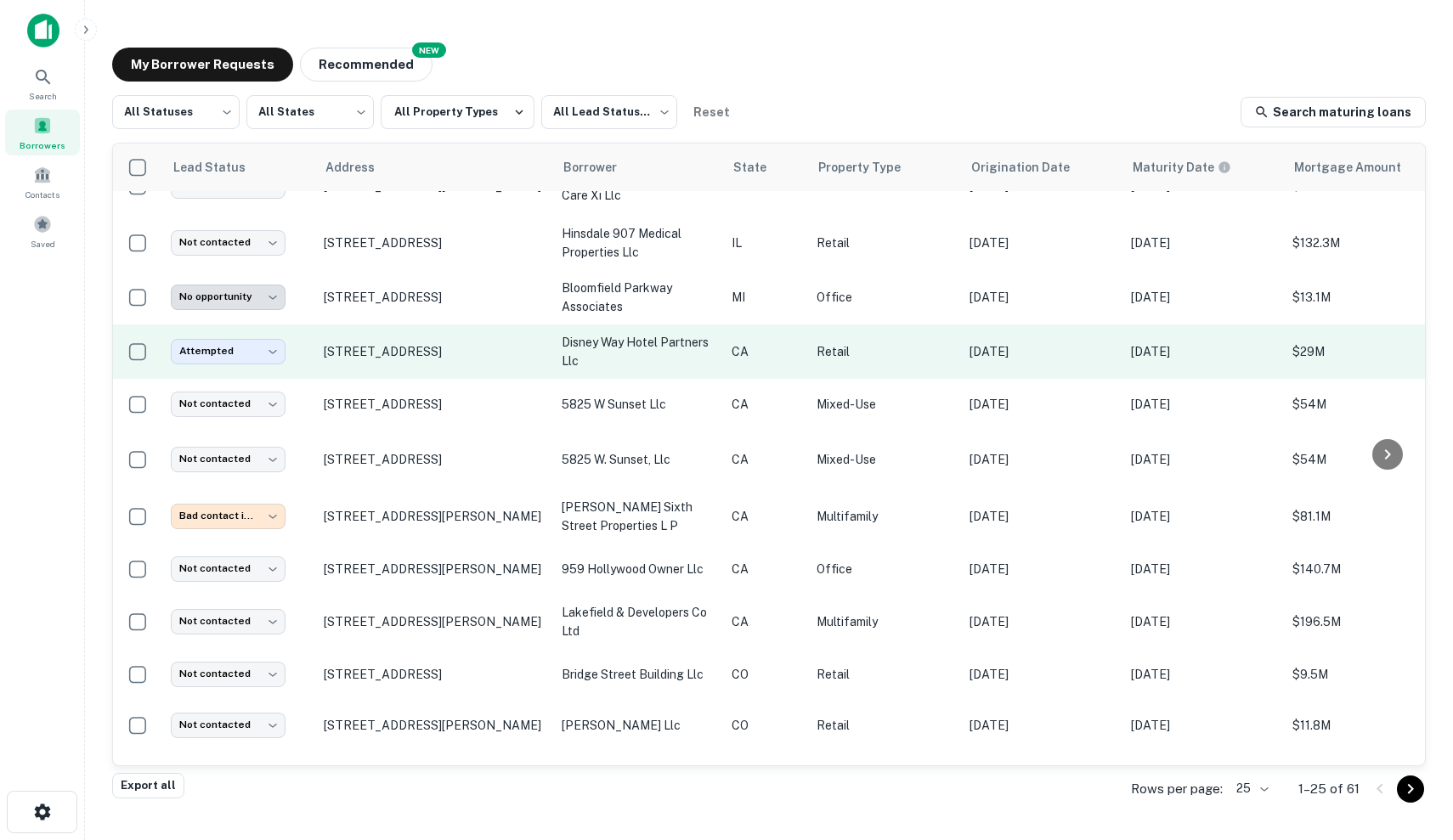
click at [500, 369] on td "[STREET_ADDRESS]" at bounding box center [434, 351] width 238 height 55
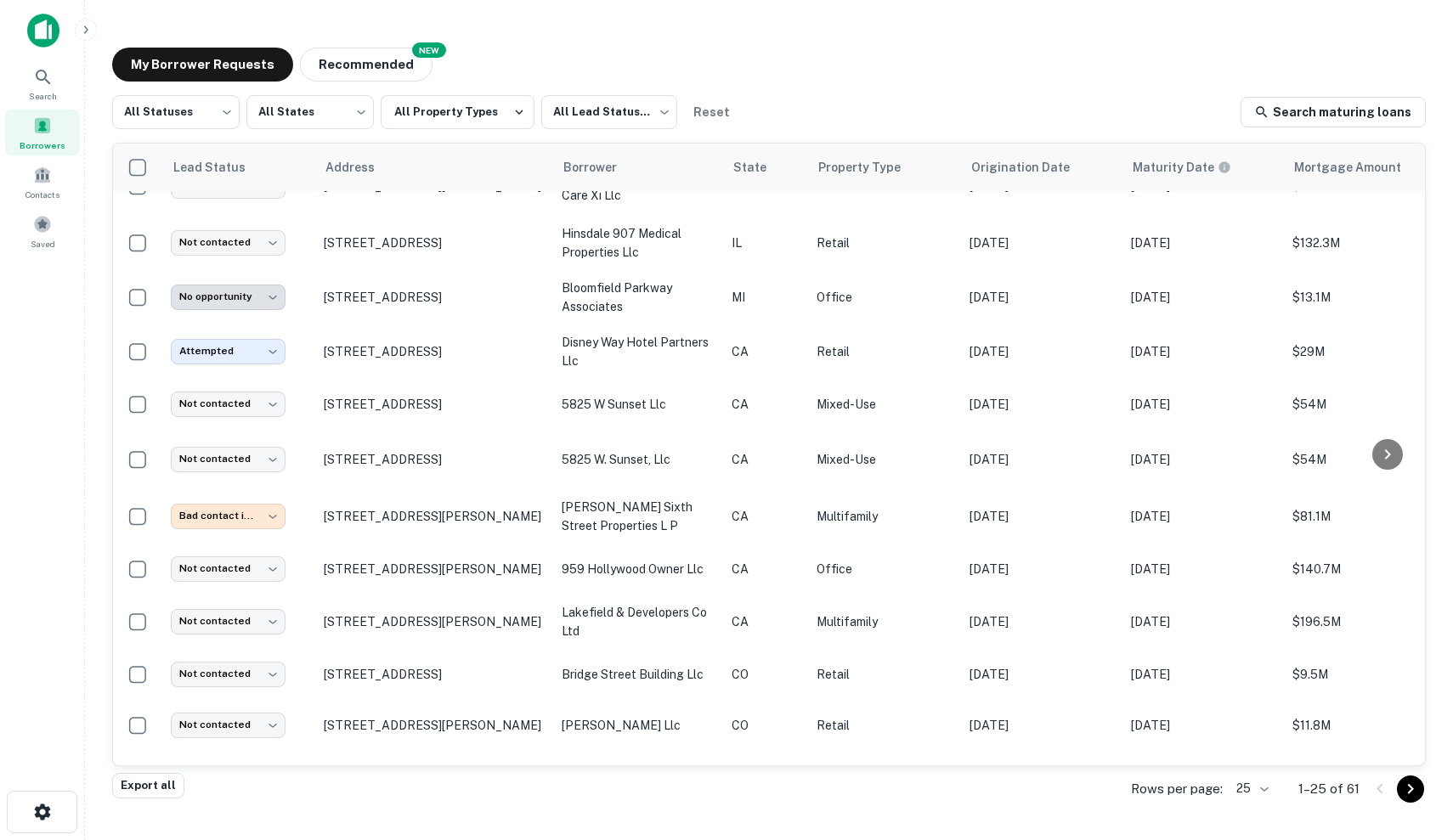
click at [549, 420] on td "[STREET_ADDRESS]" at bounding box center [434, 404] width 238 height 51
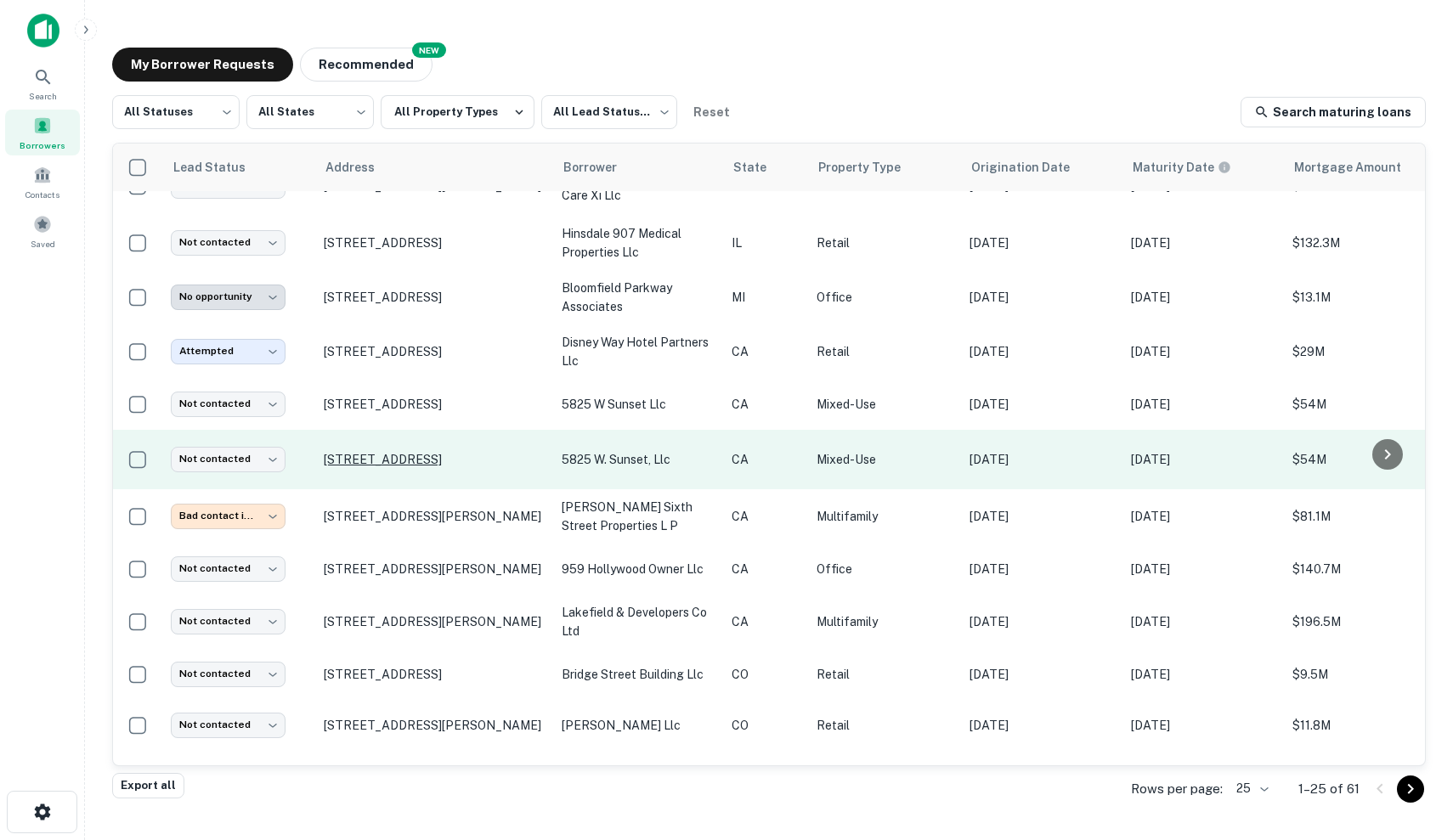
click at [542, 452] on p "[STREET_ADDRESS]" at bounding box center [434, 460] width 221 height 15
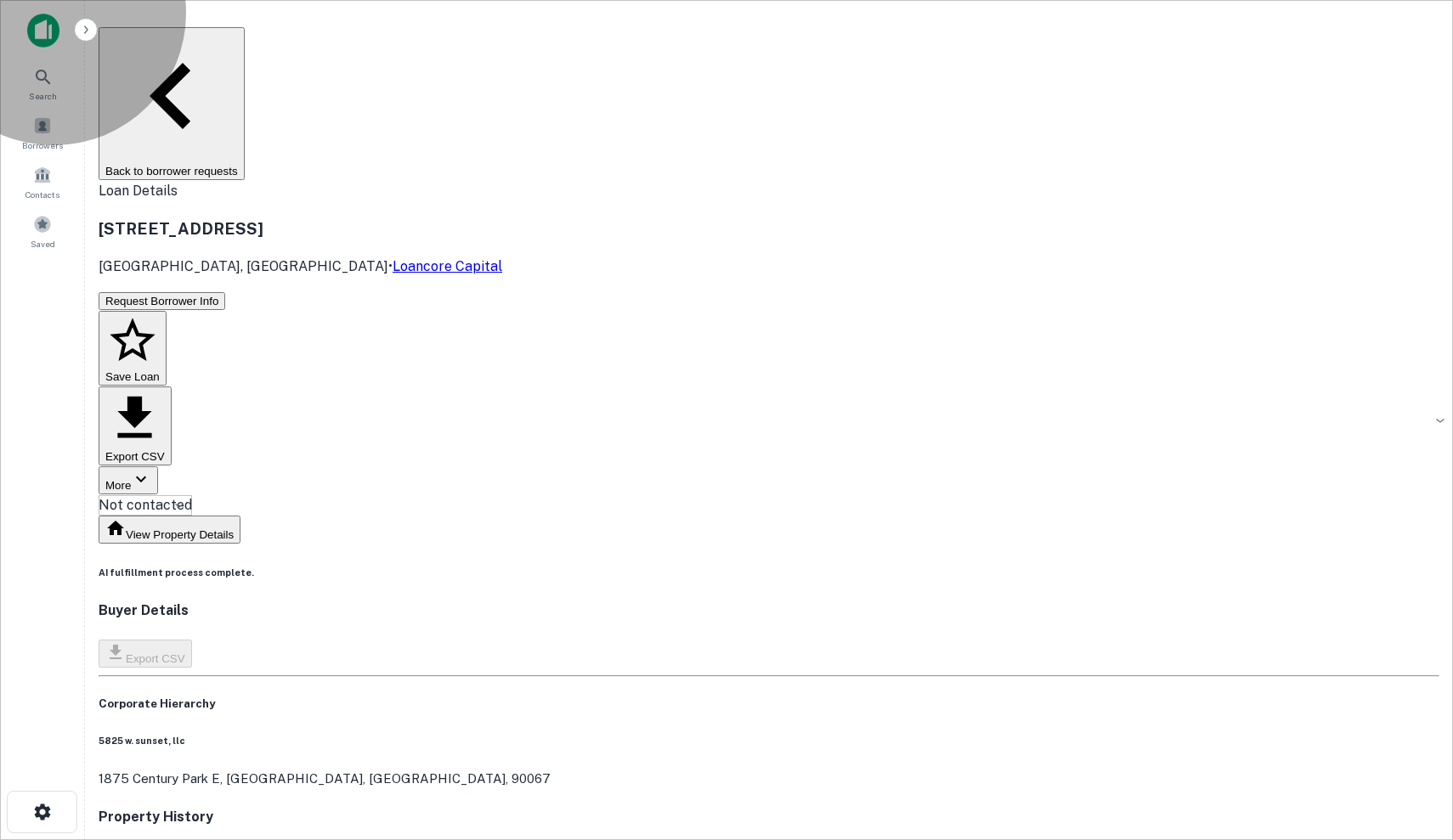
click at [187, 39] on button "Back to borrower requests" at bounding box center [171, 103] width 146 height 153
